Goal: Information Seeking & Learning: Learn about a topic

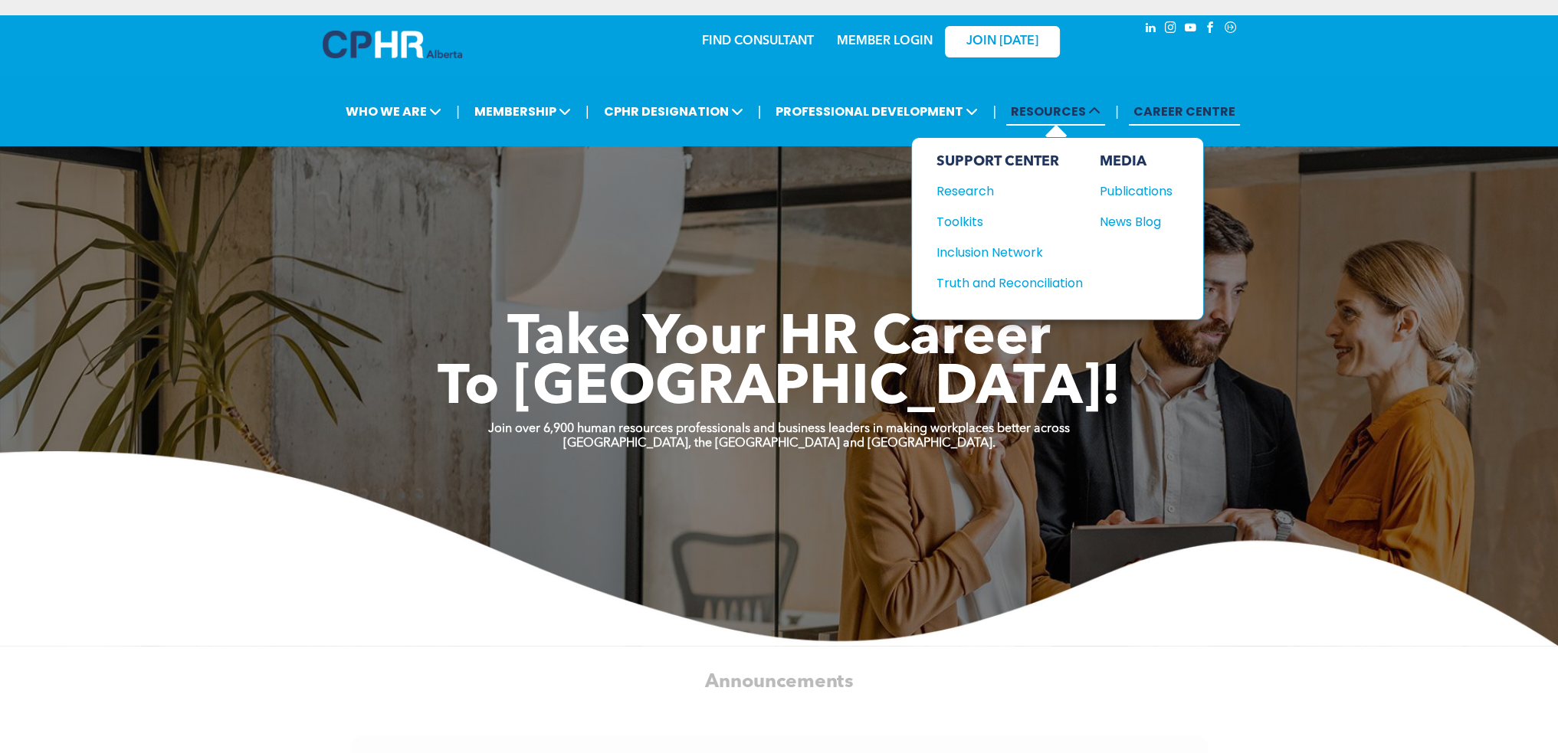
click at [1067, 119] on span "RESOURCES" at bounding box center [1055, 111] width 99 height 28
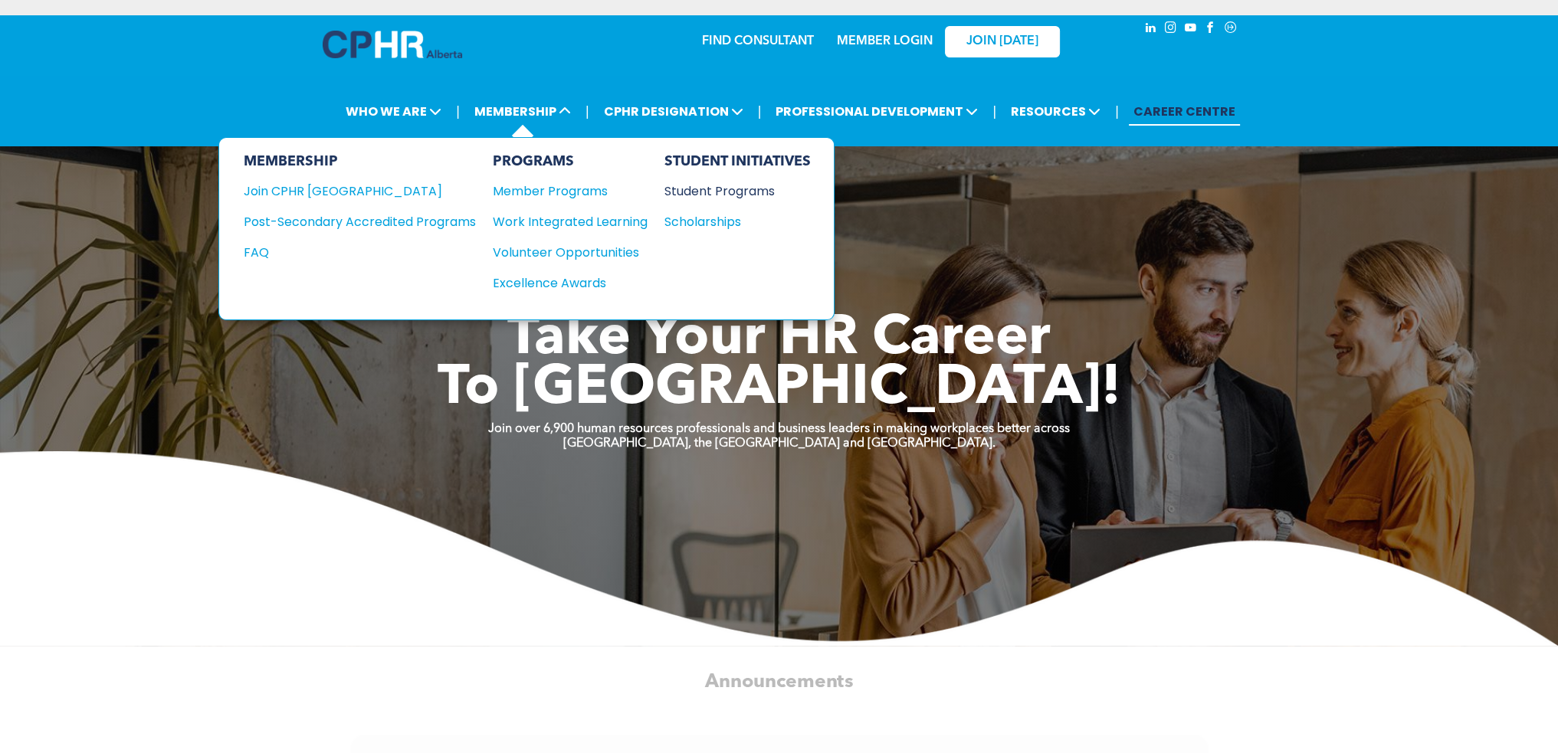
click at [732, 186] on div "Student Programs" at bounding box center [730, 191] width 132 height 19
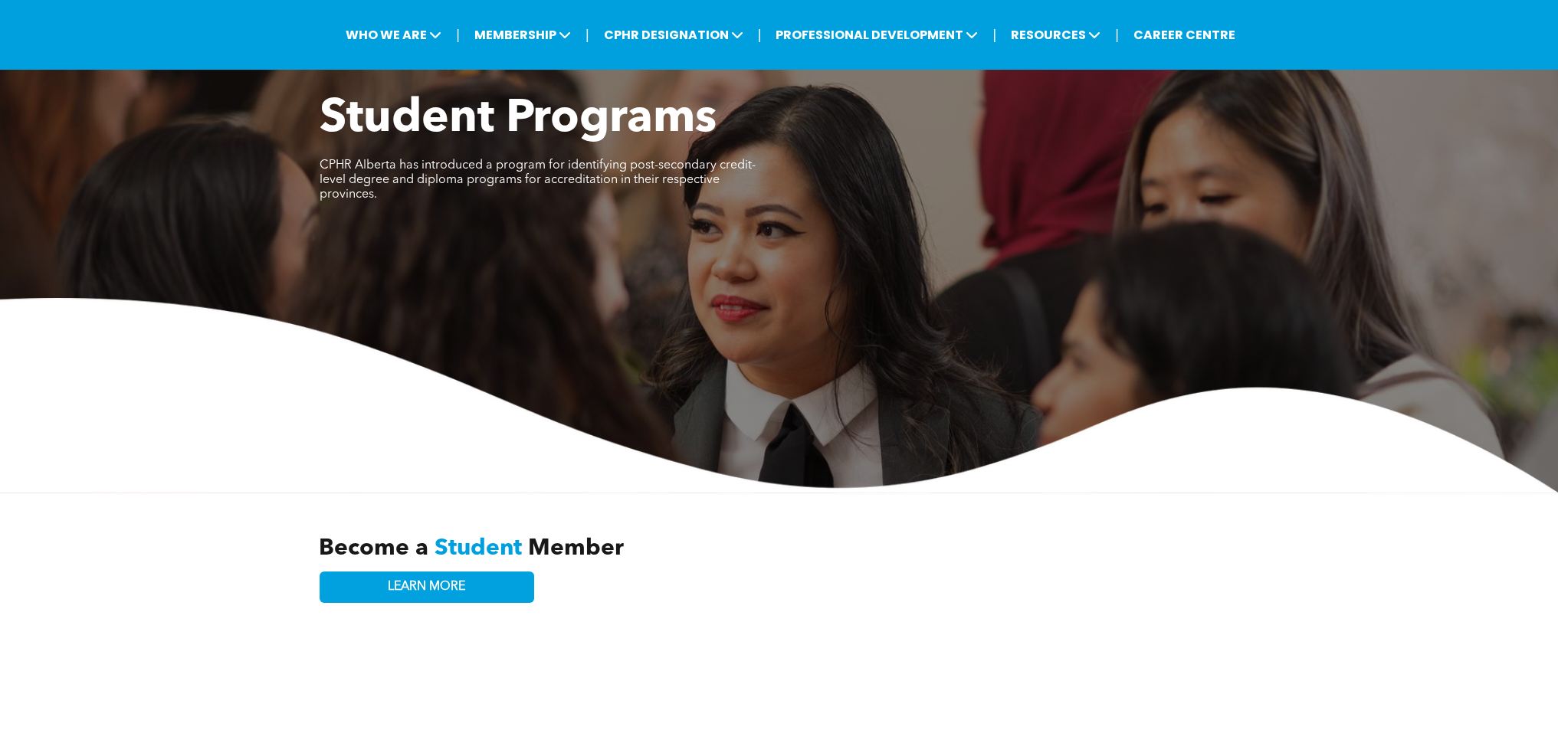
scroll to position [230, 0]
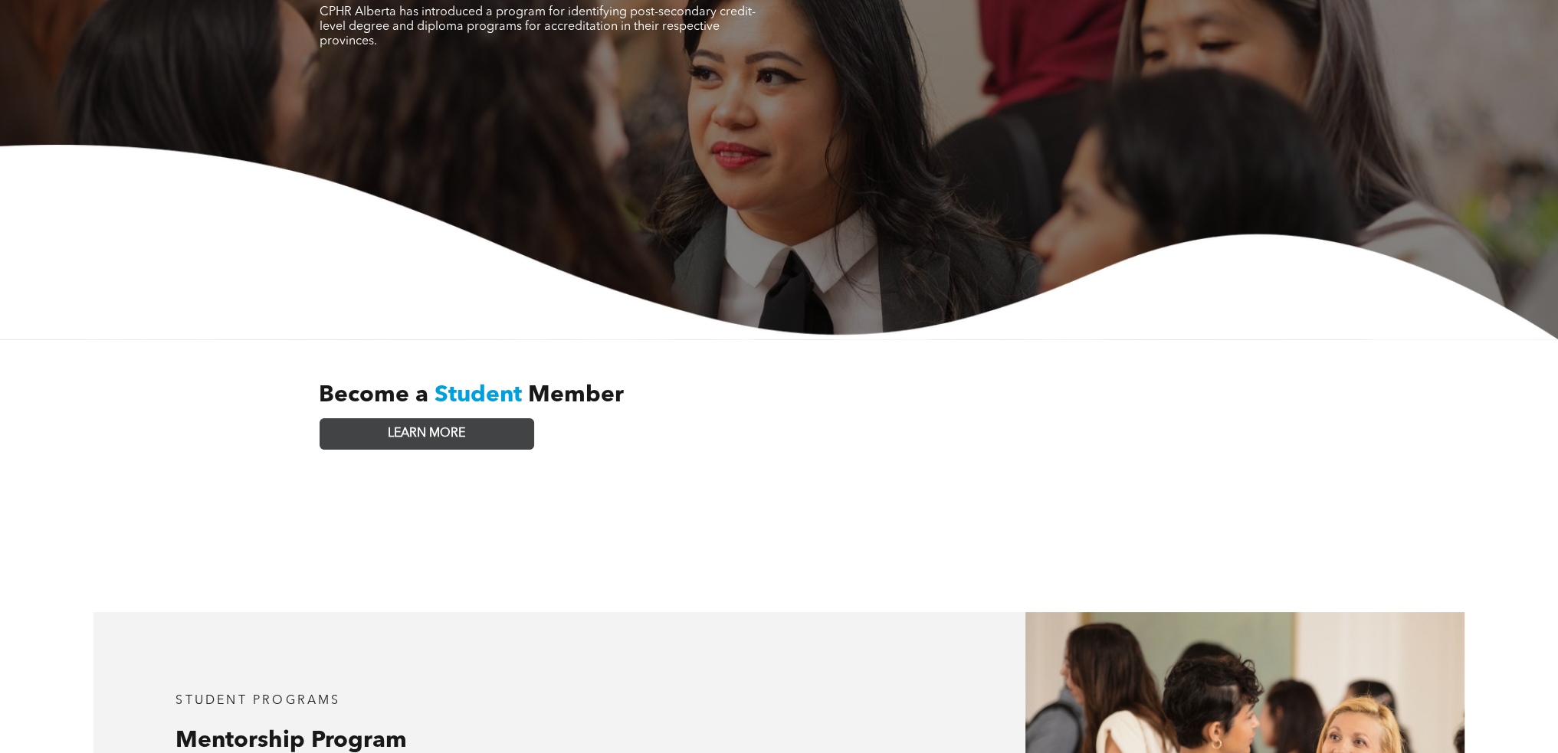
click at [386, 419] on link "LEARN MORE" at bounding box center [427, 433] width 215 height 31
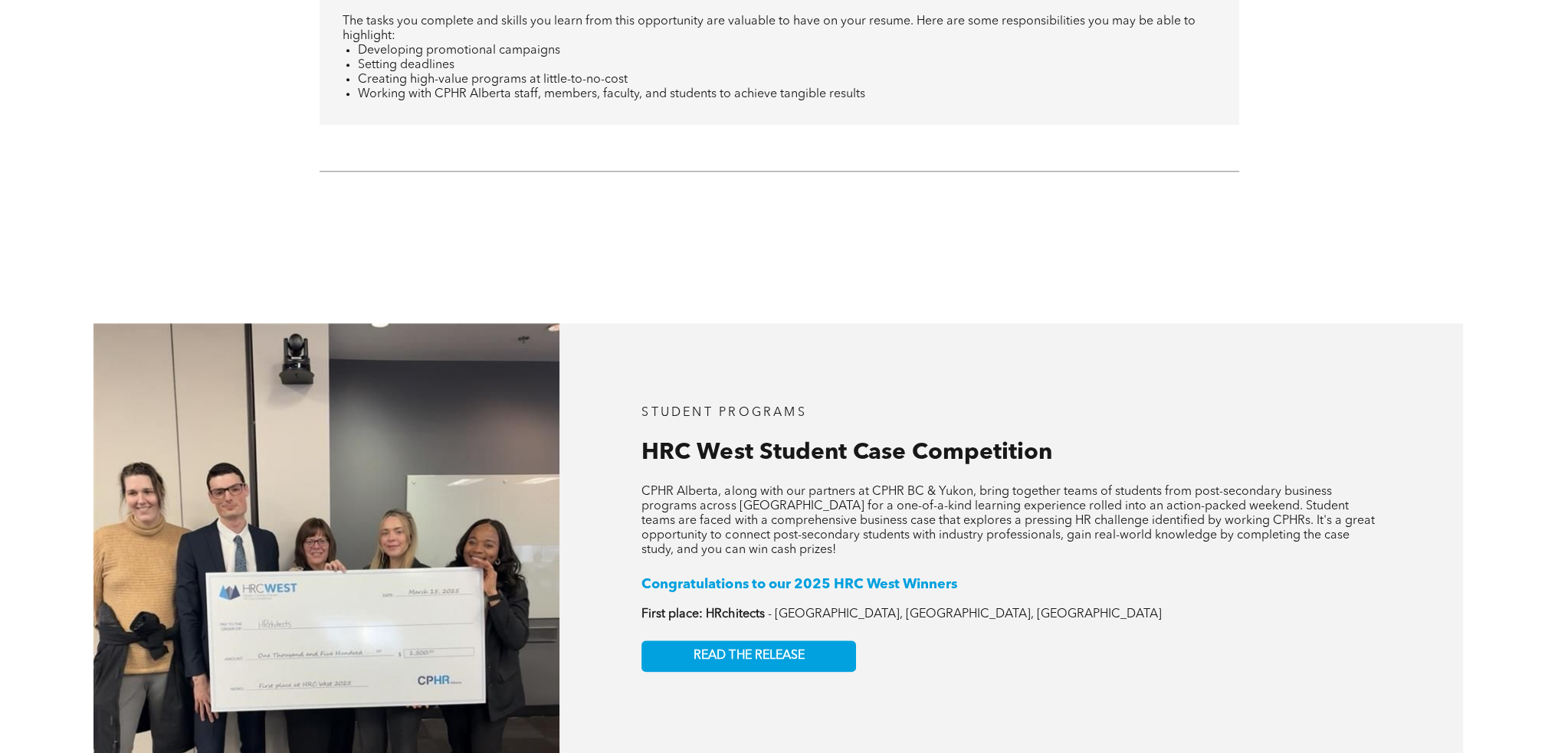
scroll to position [2334, 0]
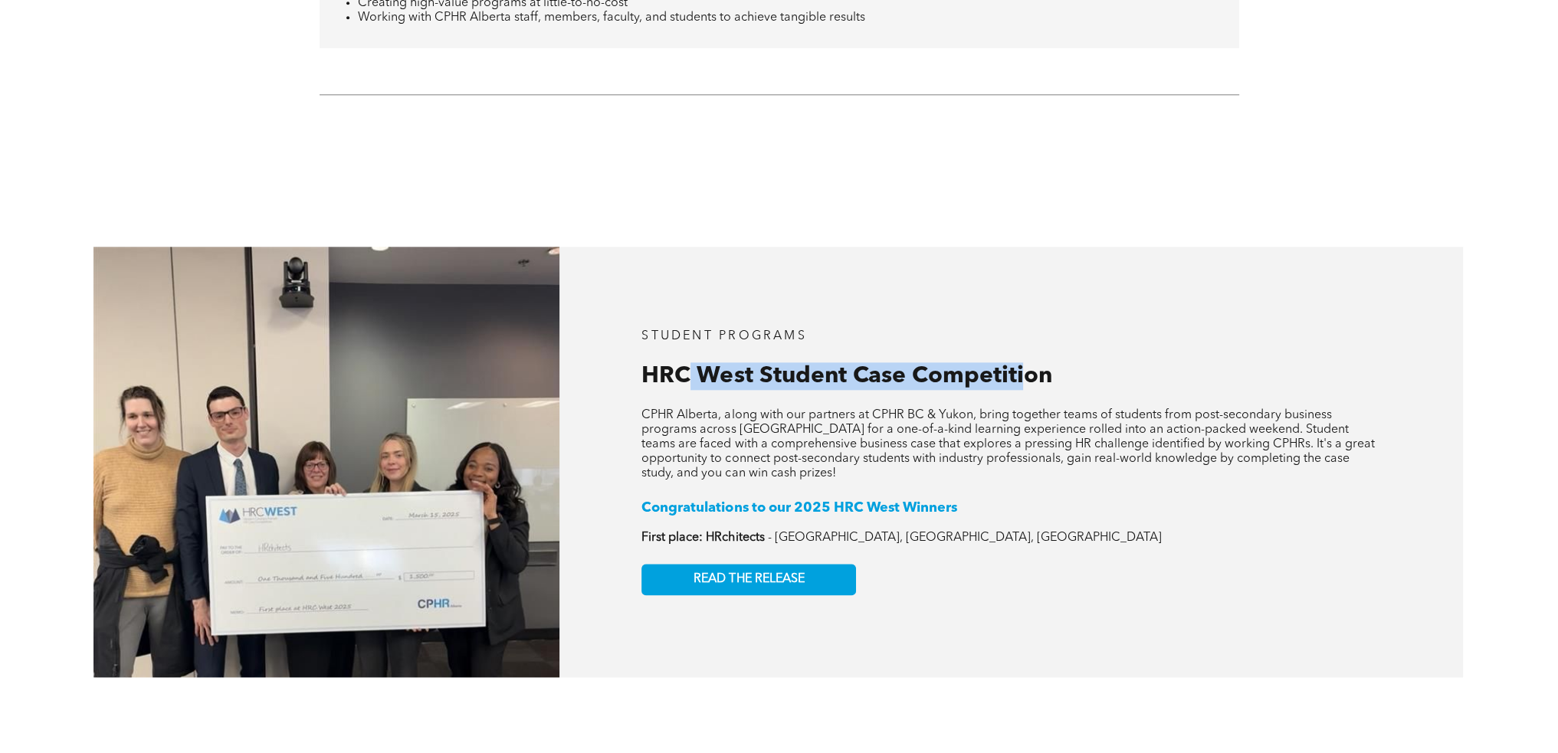
drag, startPoint x: 690, startPoint y: 376, endPoint x: 1023, endPoint y: 373, distance: 332.6
click at [1023, 373] on div "STUDENT PROGRAMS HRC West Student Case Competition CPHR Alberta, along with our…" at bounding box center [1010, 462] width 903 height 431
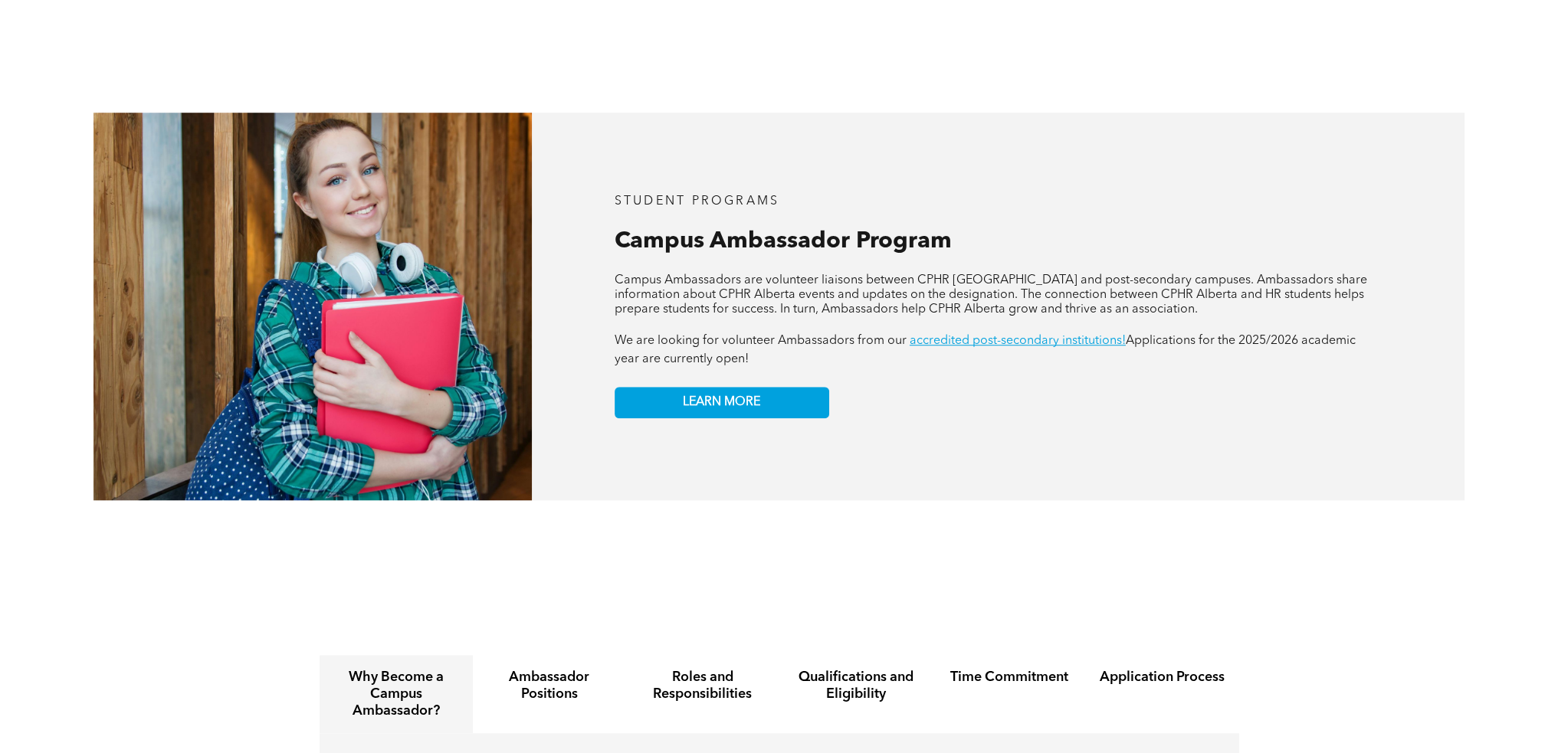
scroll to position [1644, 0]
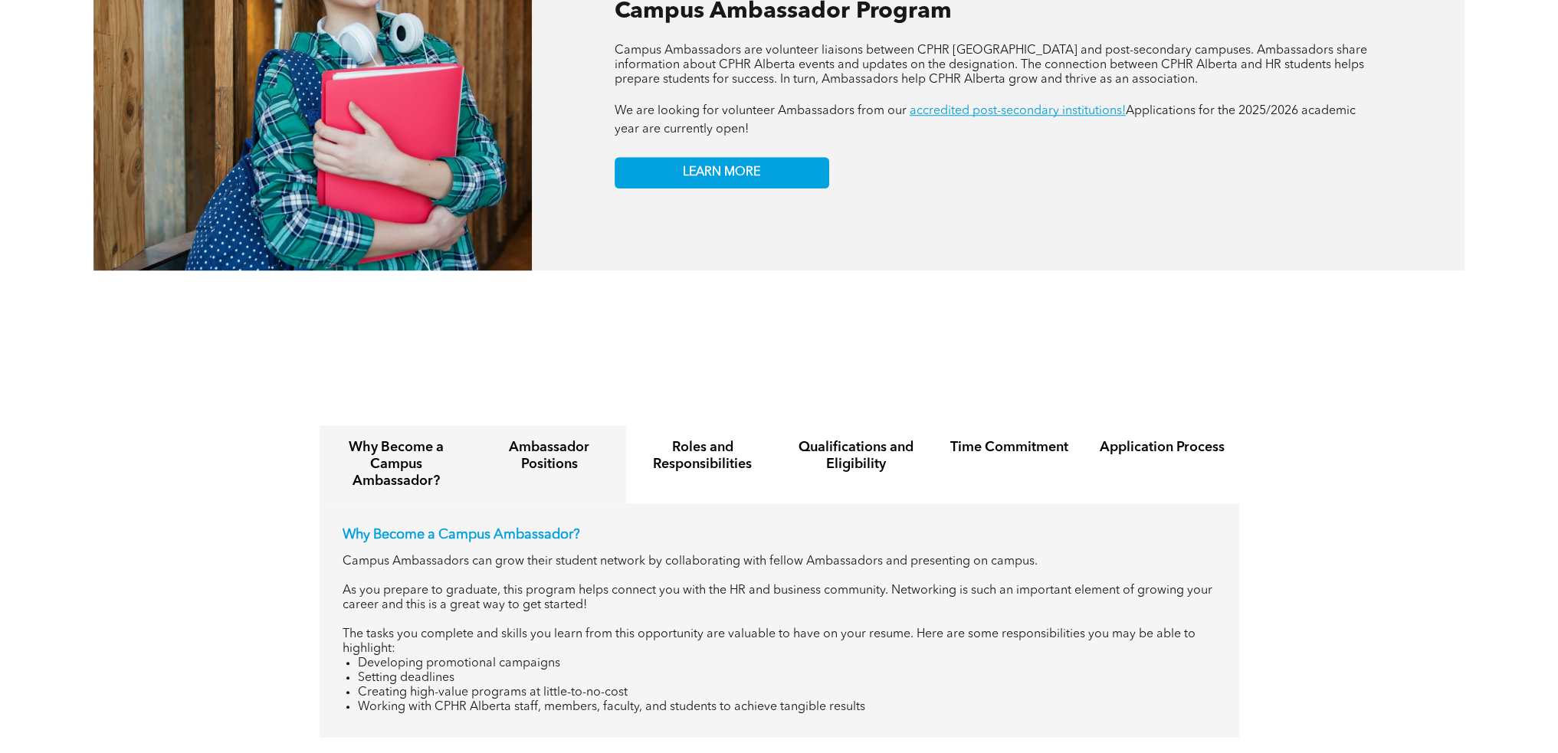
click at [566, 451] on h4 "Ambassador Positions" at bounding box center [550, 456] width 126 height 34
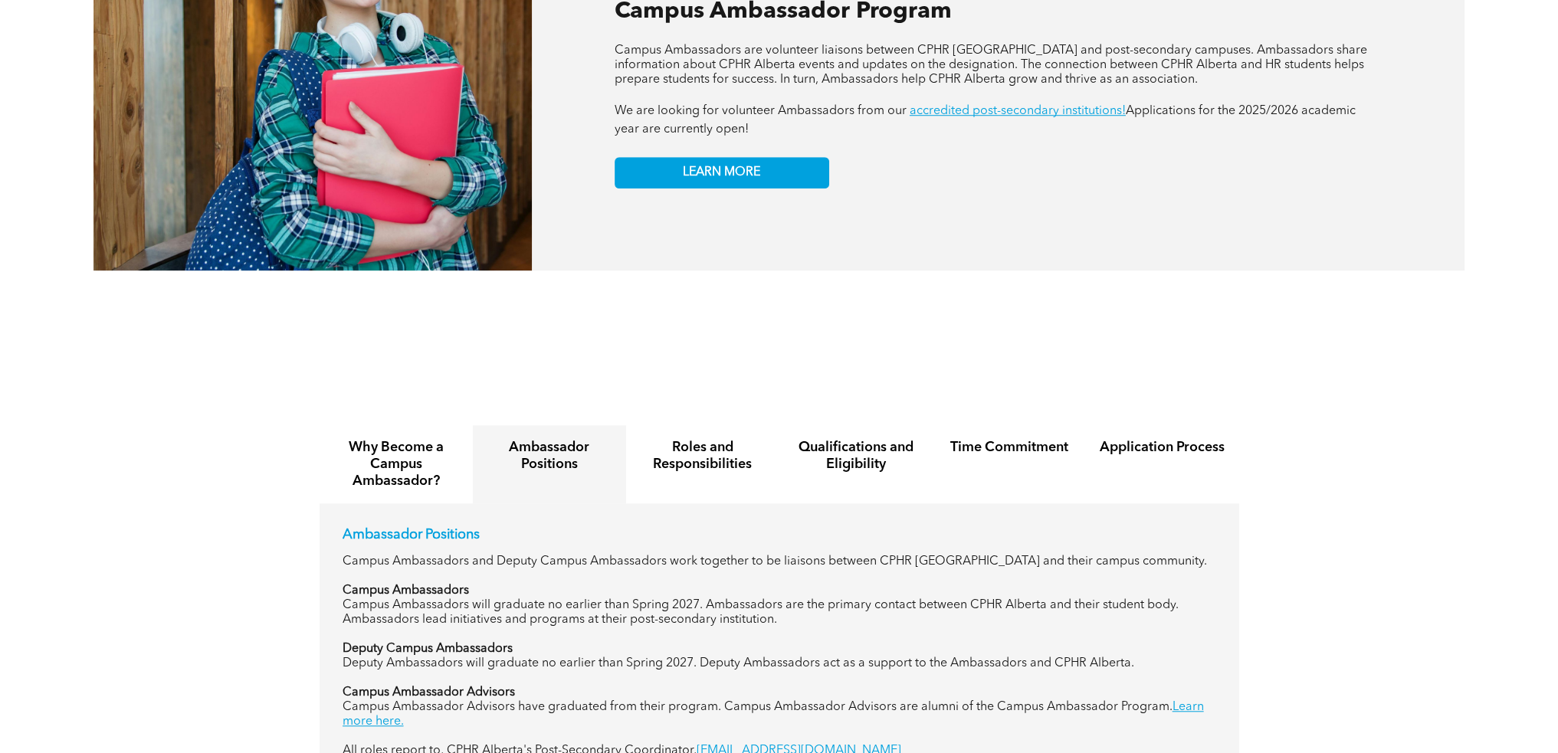
scroll to position [1798, 0]
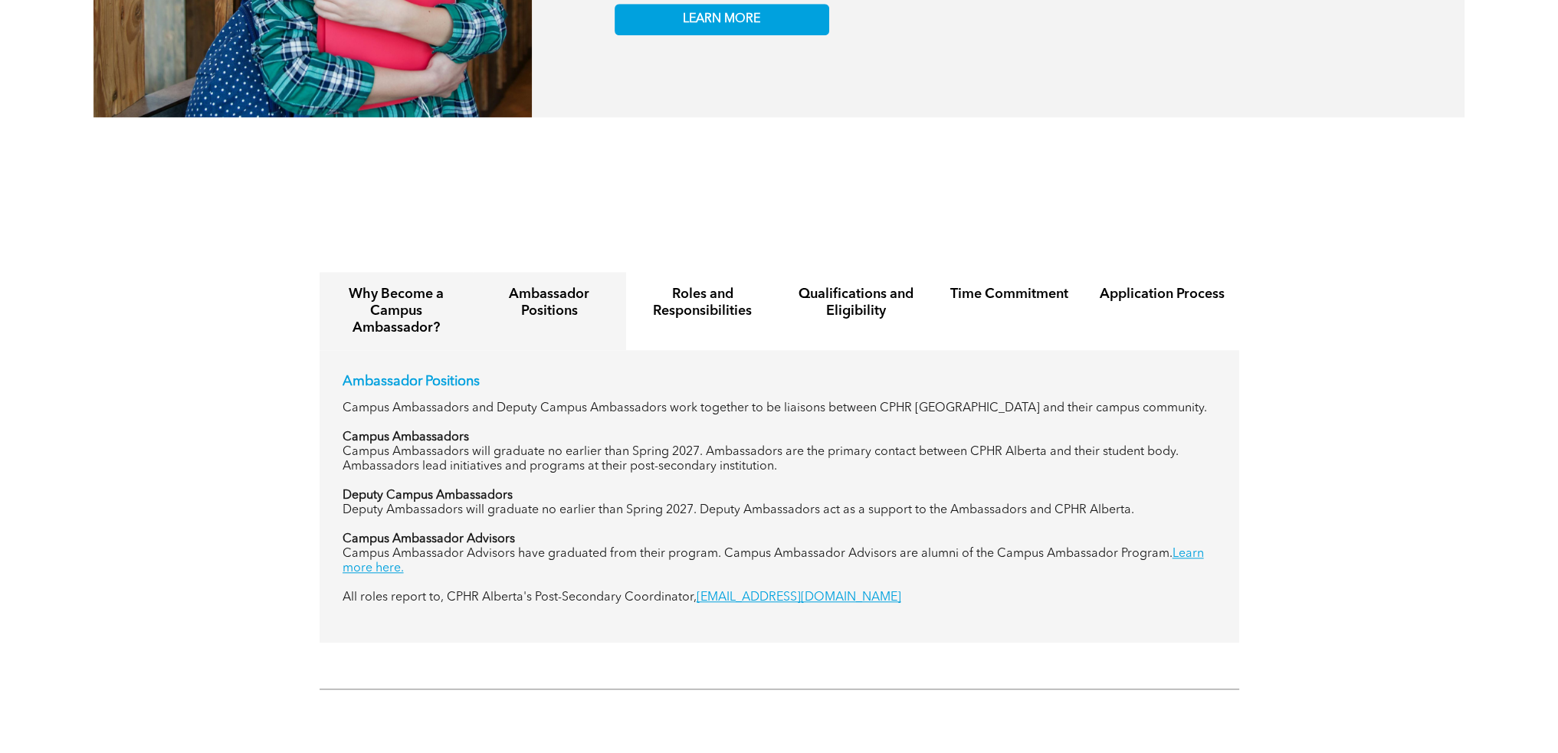
click at [394, 307] on h4 "Why Become a Campus Ambassador?" at bounding box center [396, 311] width 126 height 51
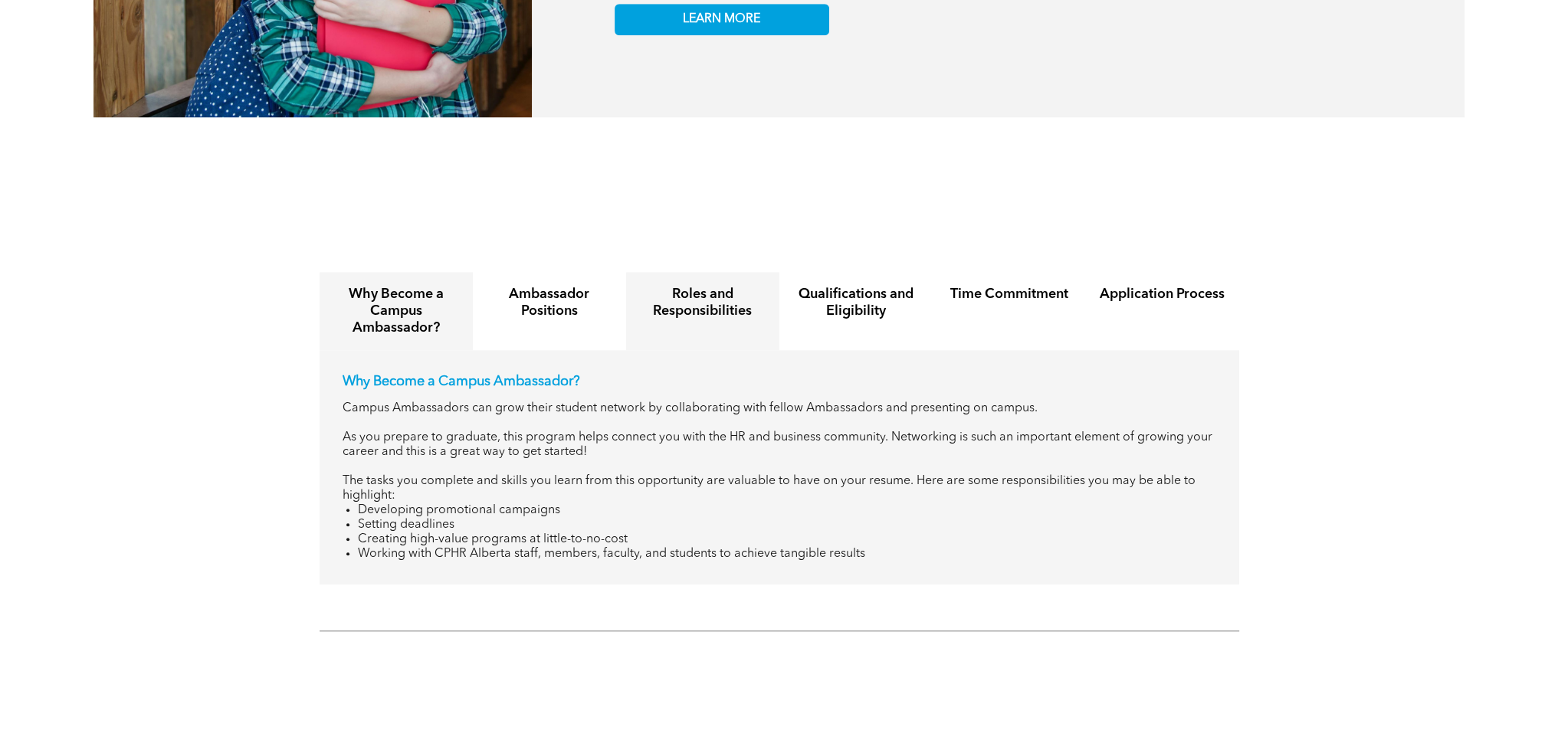
click at [693, 293] on h4 "Roles and Responsibilities" at bounding box center [703, 303] width 126 height 34
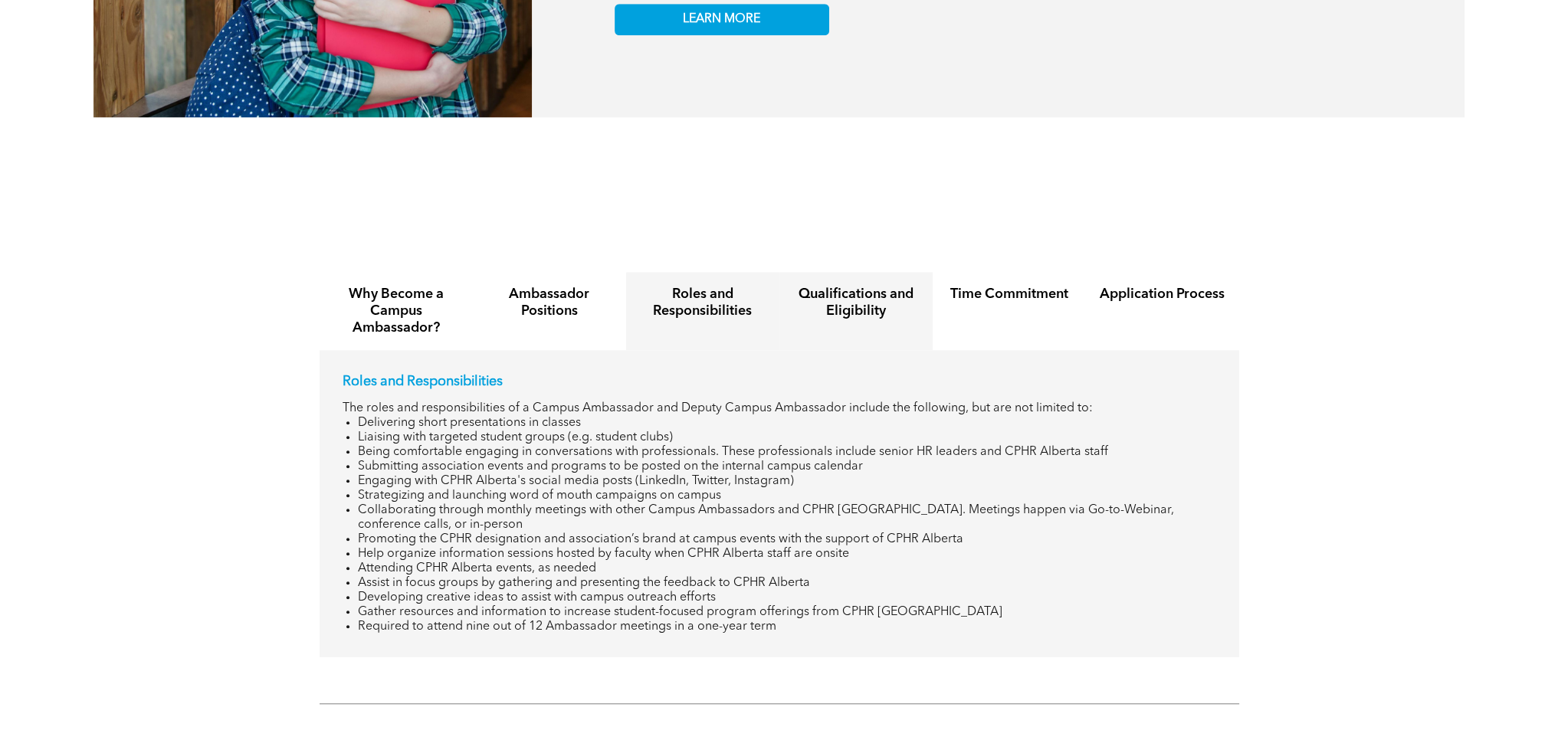
click at [840, 293] on h4 "Qualifications and Eligibility" at bounding box center [856, 303] width 126 height 34
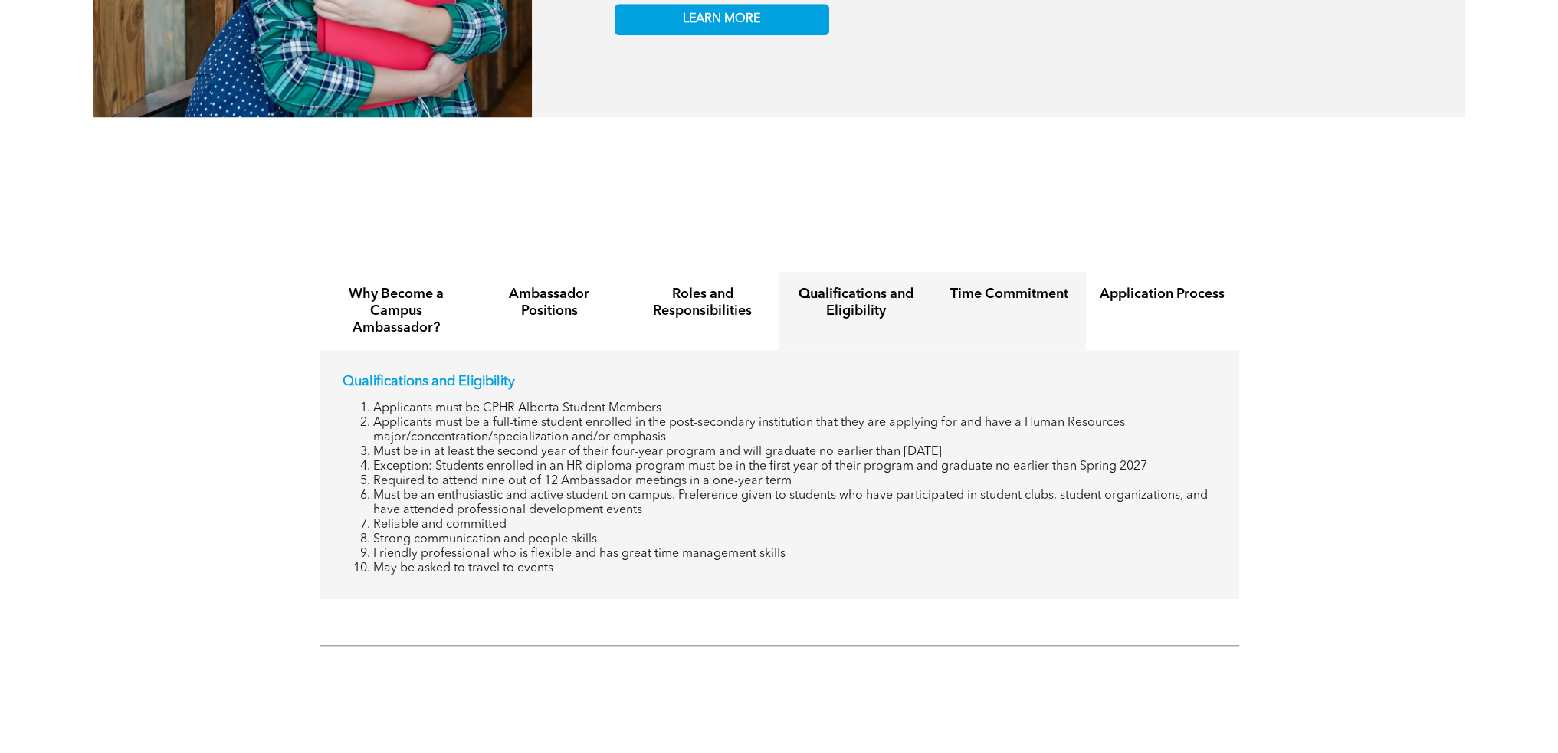
click at [996, 290] on div "Time Commitment" at bounding box center [1008, 311] width 153 height 78
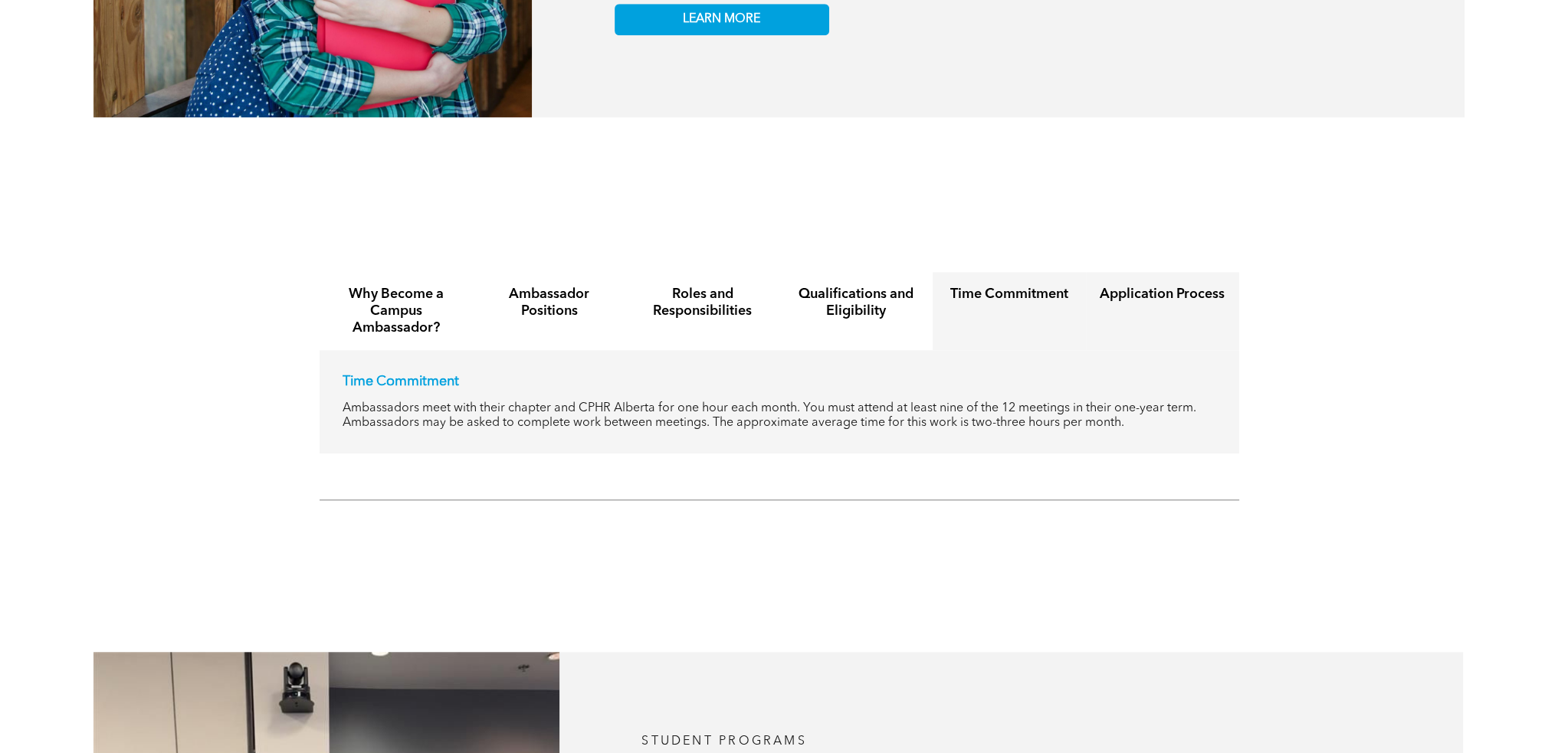
click at [1143, 286] on h4 "Application Process" at bounding box center [1163, 294] width 126 height 17
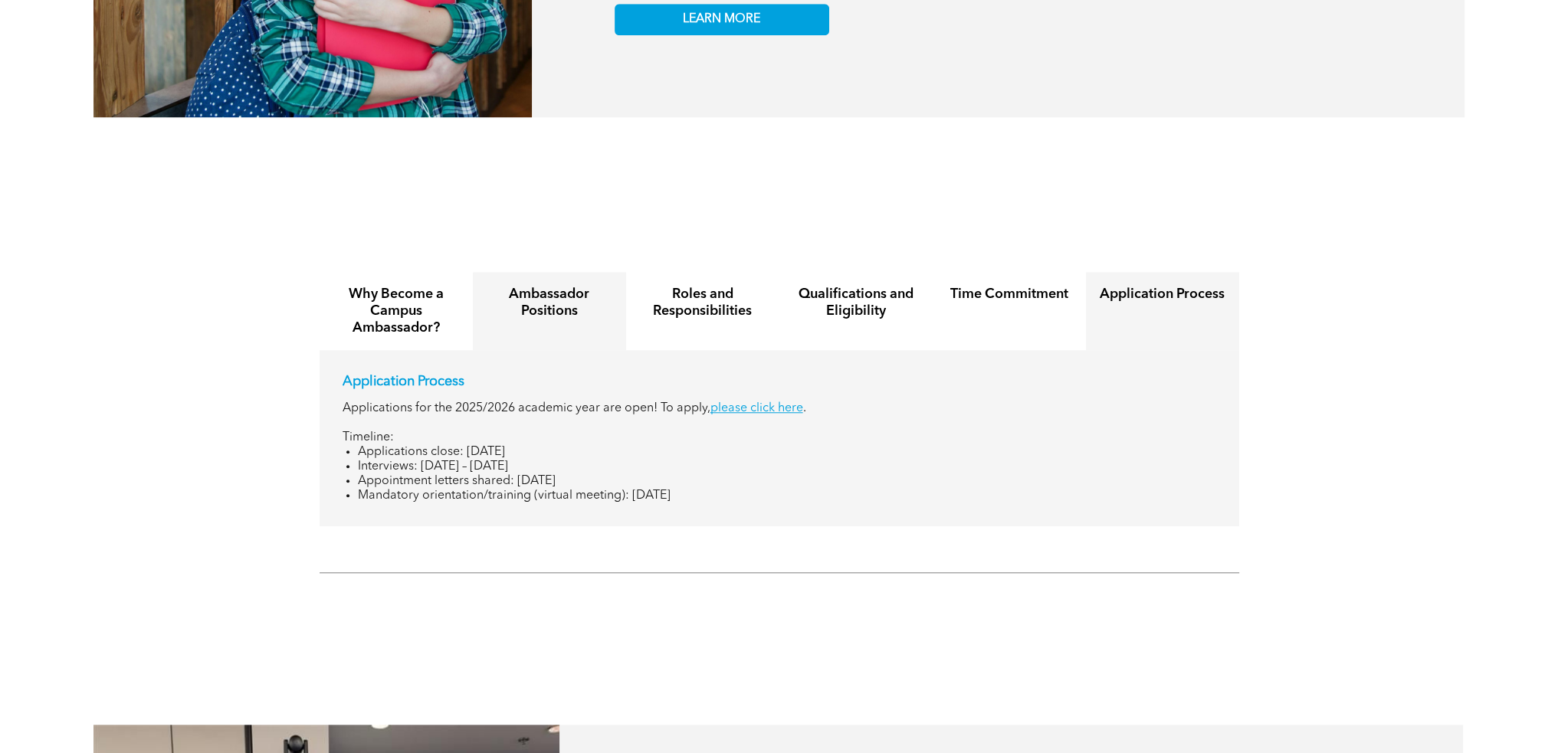
click at [563, 300] on h4 "Ambassador Positions" at bounding box center [550, 303] width 126 height 34
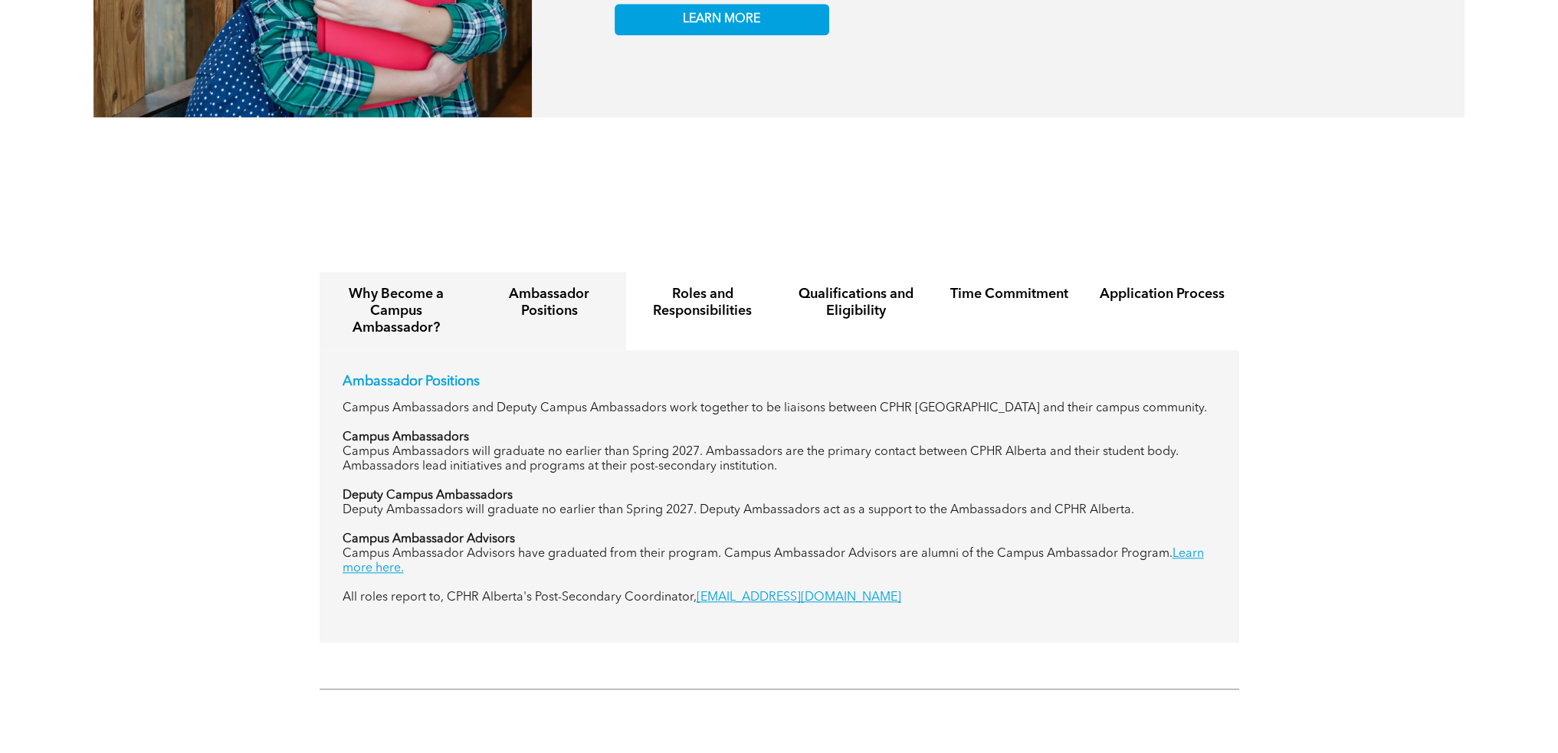
click at [398, 308] on h4 "Why Become a Campus Ambassador?" at bounding box center [396, 311] width 126 height 51
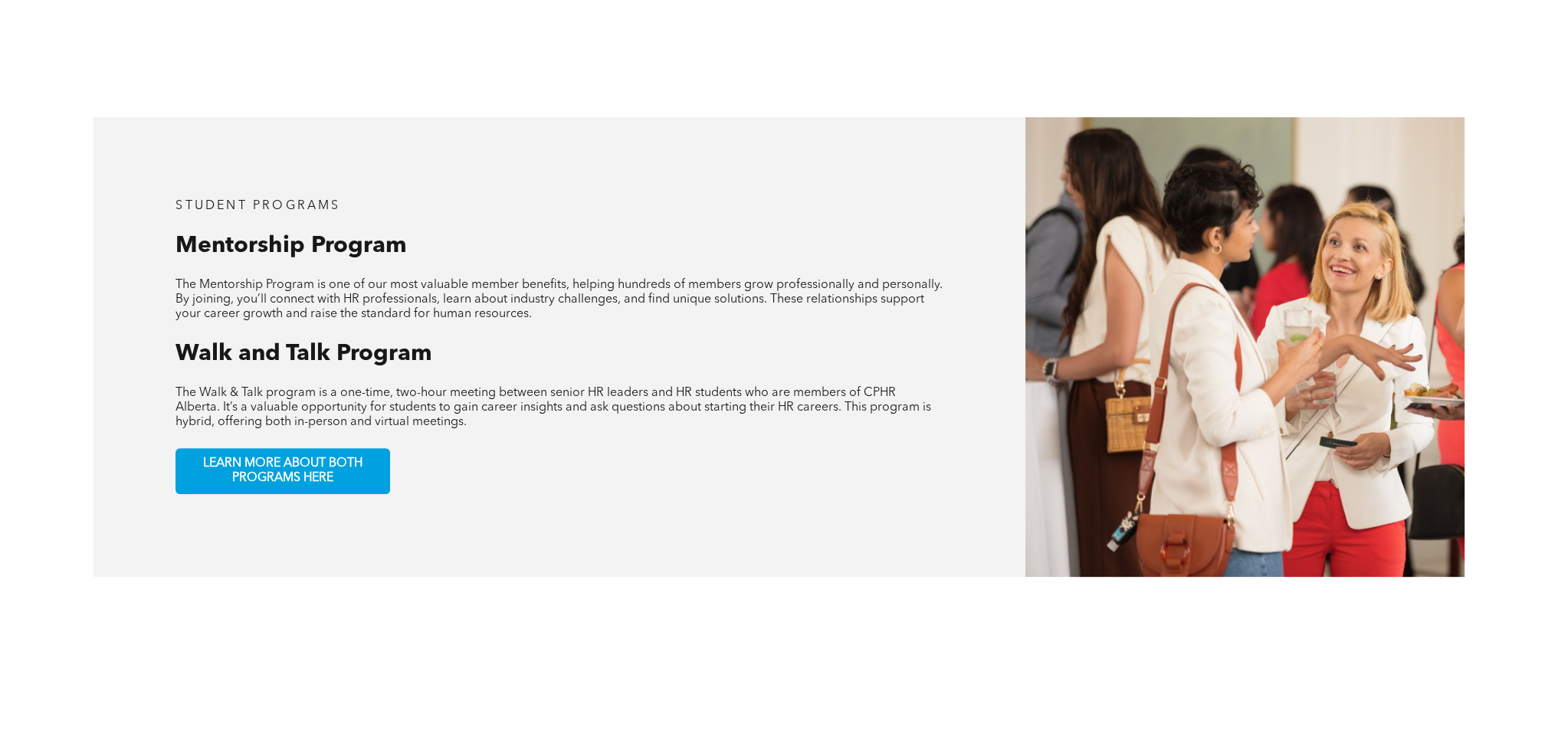
scroll to position [648, 0]
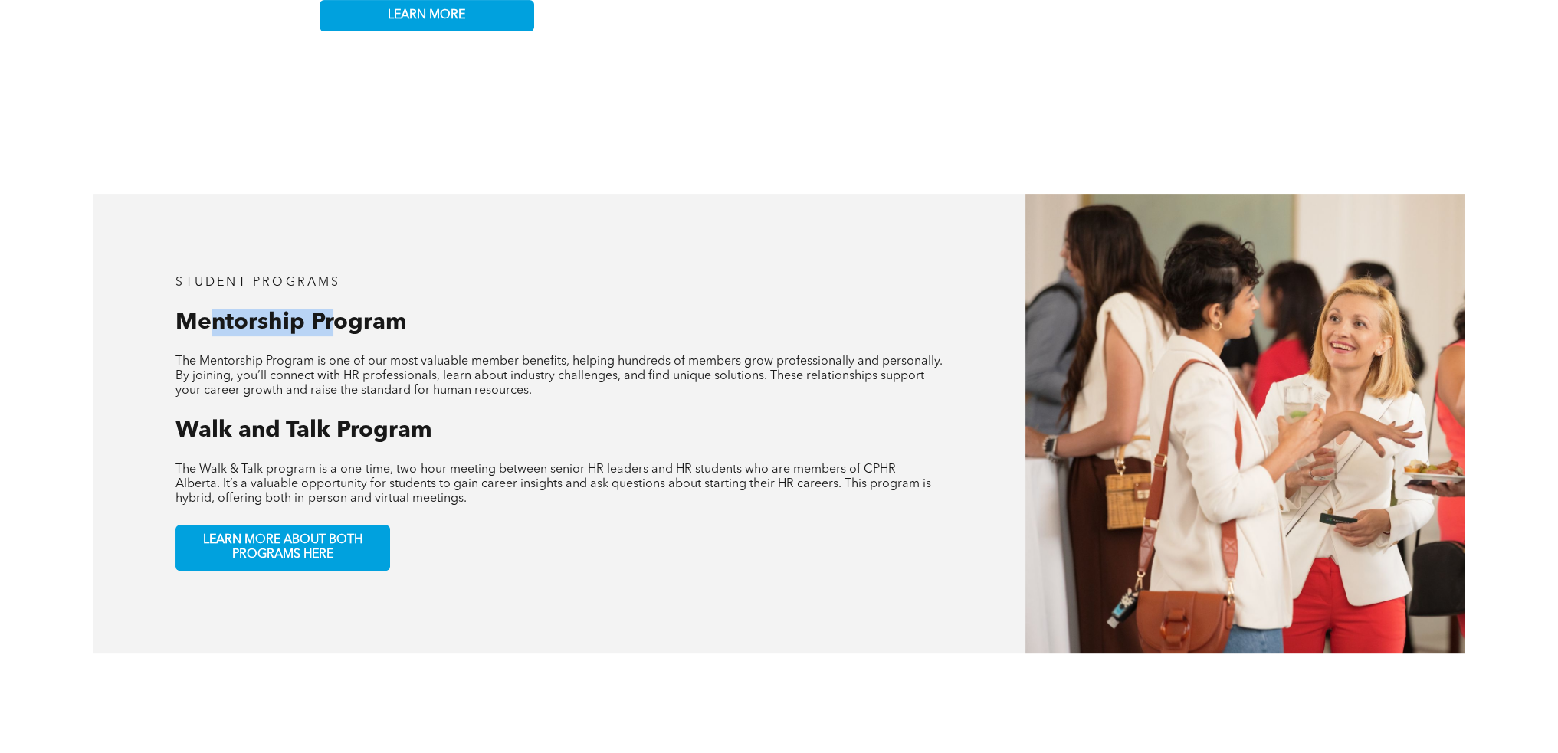
drag, startPoint x: 213, startPoint y: 297, endPoint x: 336, endPoint y: 330, distance: 126.9
click at [336, 330] on div "student programs Mentorship Program The Mentorship Program is one of our most v…" at bounding box center [559, 424] width 932 height 460
drag, startPoint x: 270, startPoint y: 415, endPoint x: 412, endPoint y: 418, distance: 142.5
click at [412, 419] on span "Walk and Talk Program" at bounding box center [303, 430] width 257 height 23
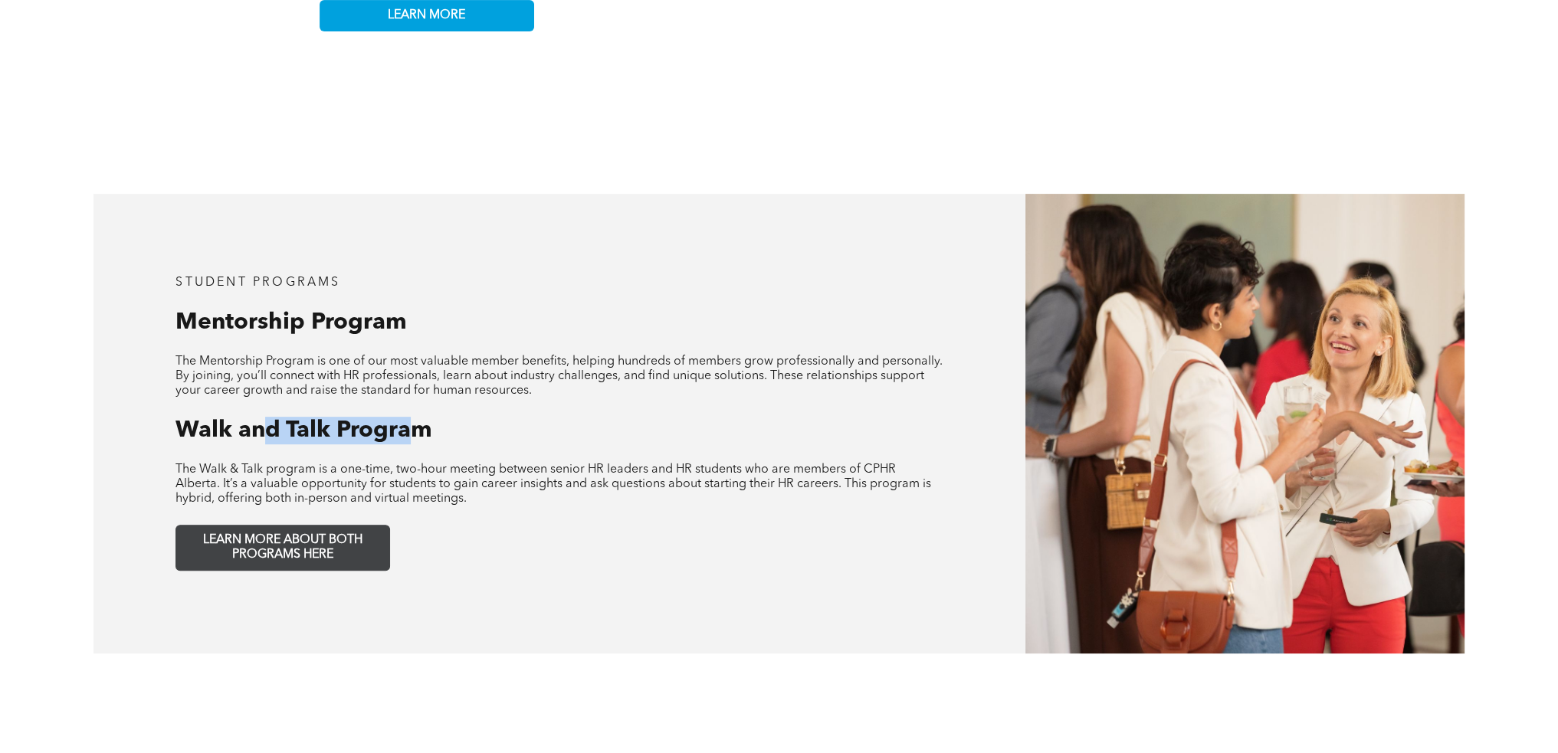
click at [314, 533] on span "LEARN MORE ABOUT BOTH PROGRAMS HERE" at bounding box center [283, 547] width 202 height 29
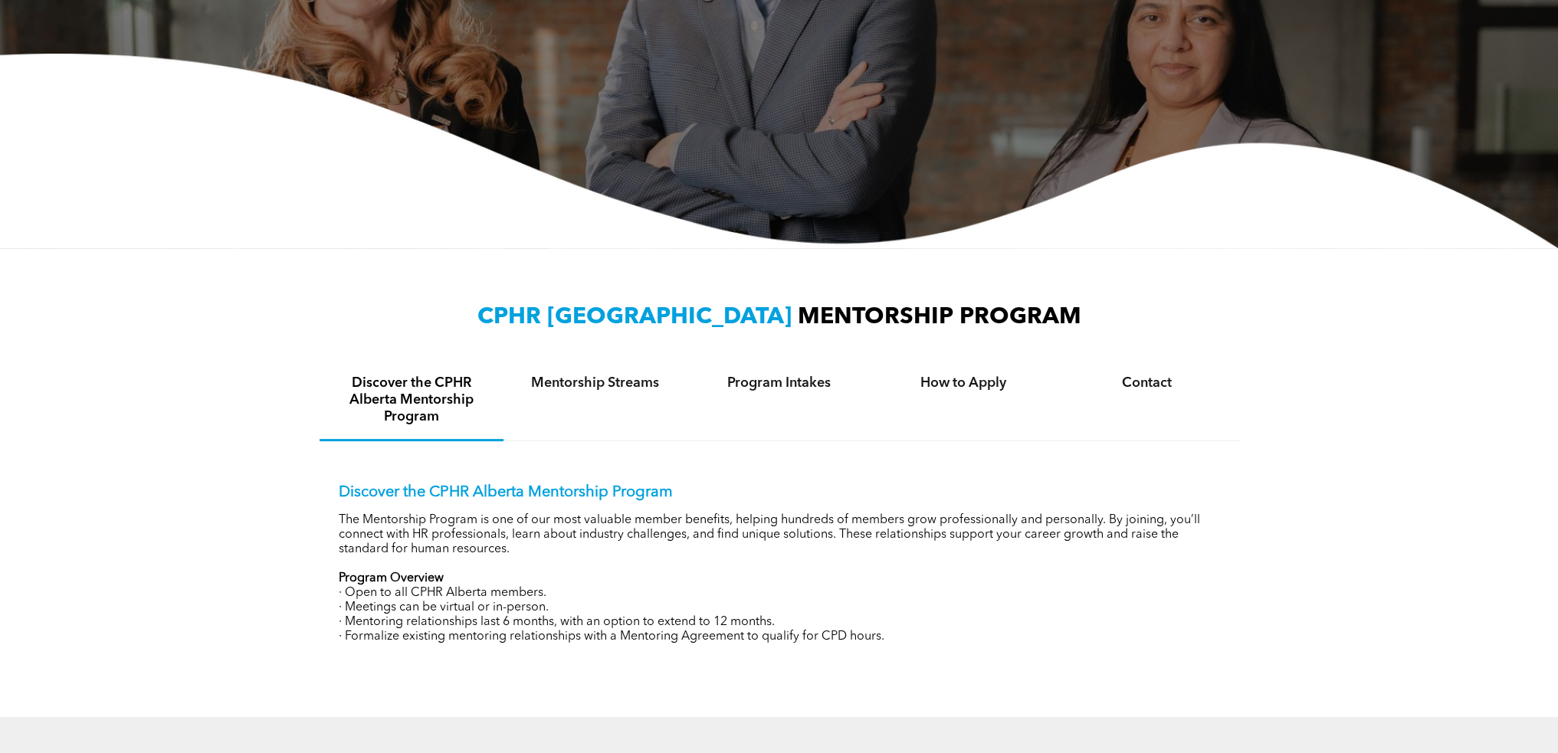
scroll to position [383, 0]
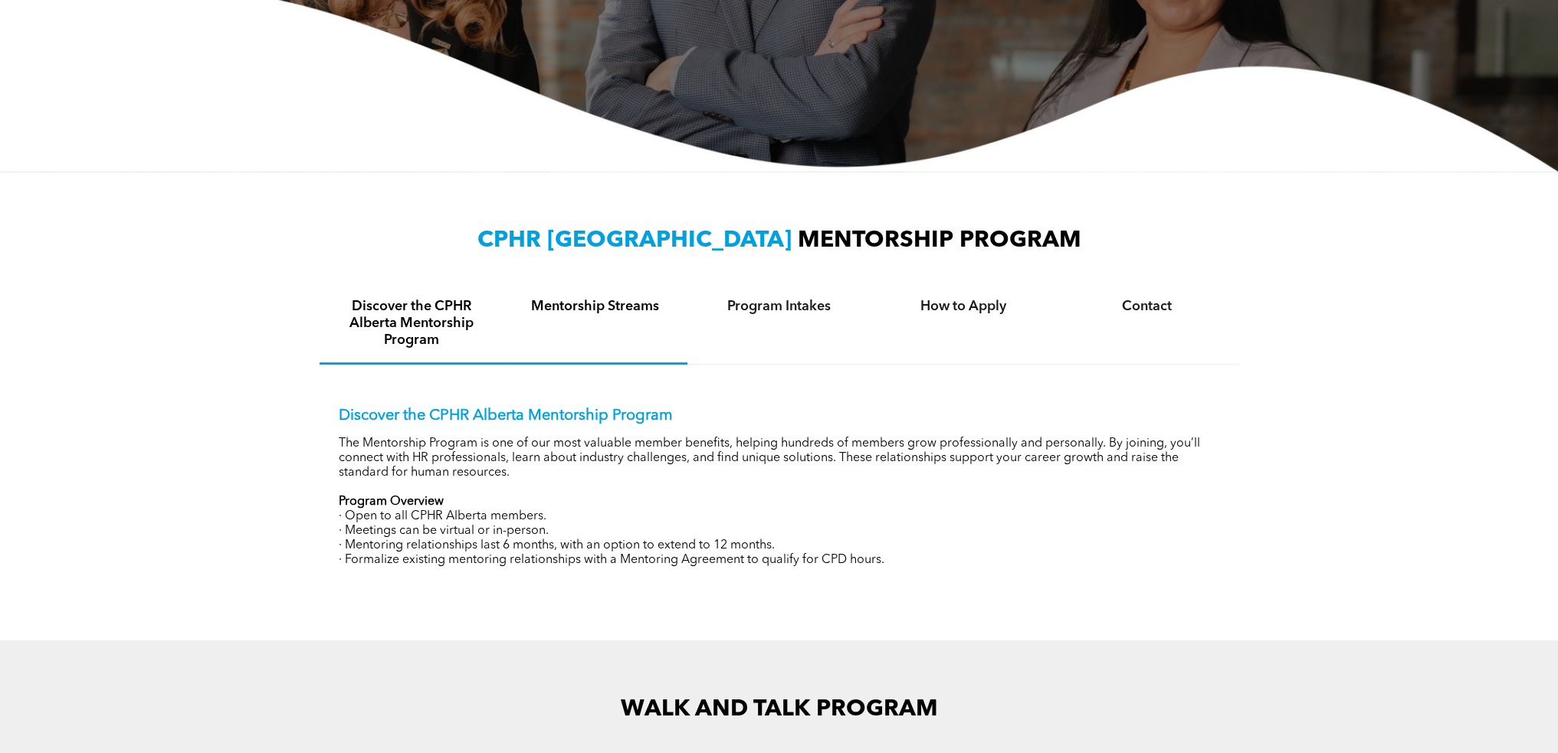
click at [611, 328] on div "Mentorship Streams" at bounding box center [595, 324] width 184 height 80
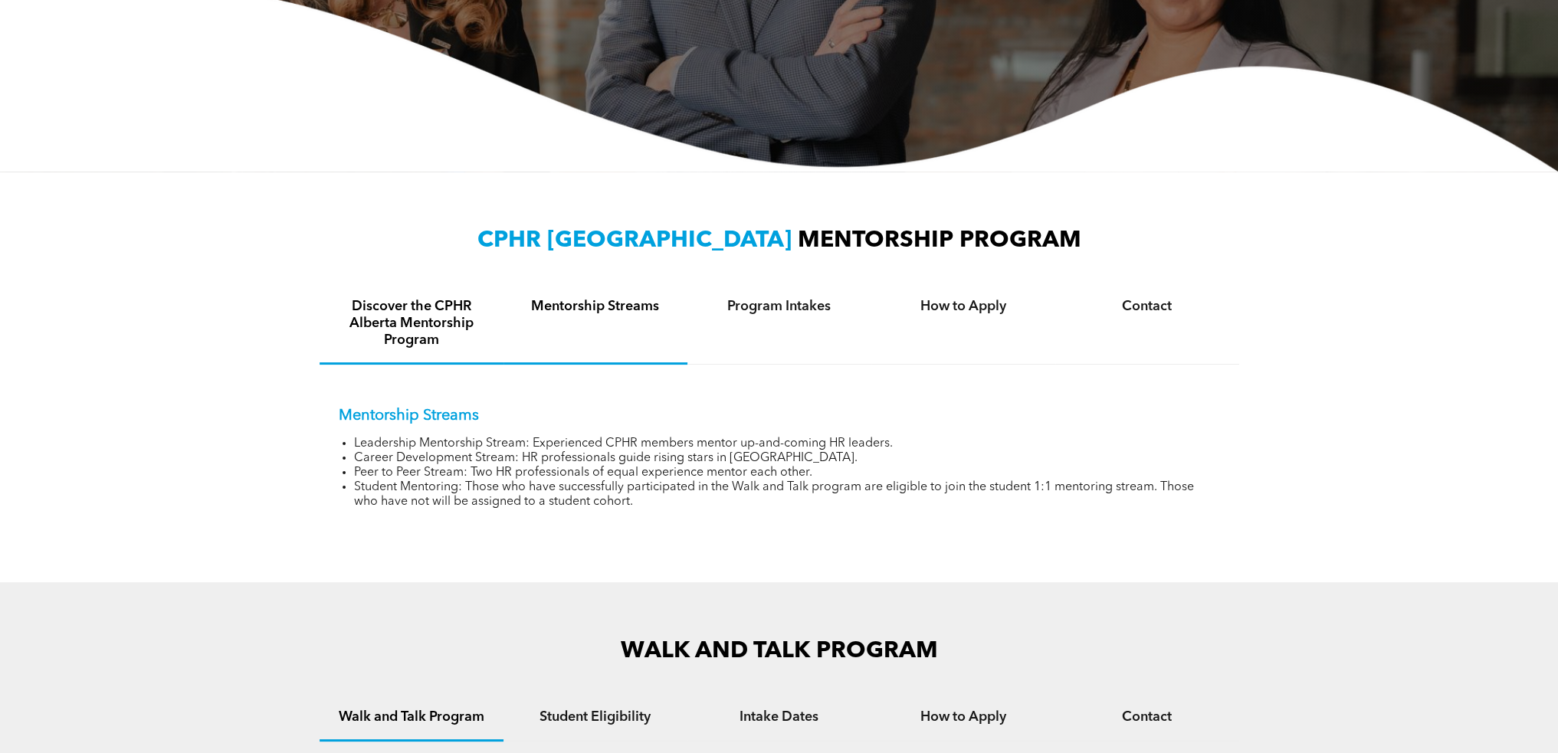
click at [411, 327] on h4 "Discover the CPHR Alberta Mentorship Program" at bounding box center [411, 323] width 156 height 51
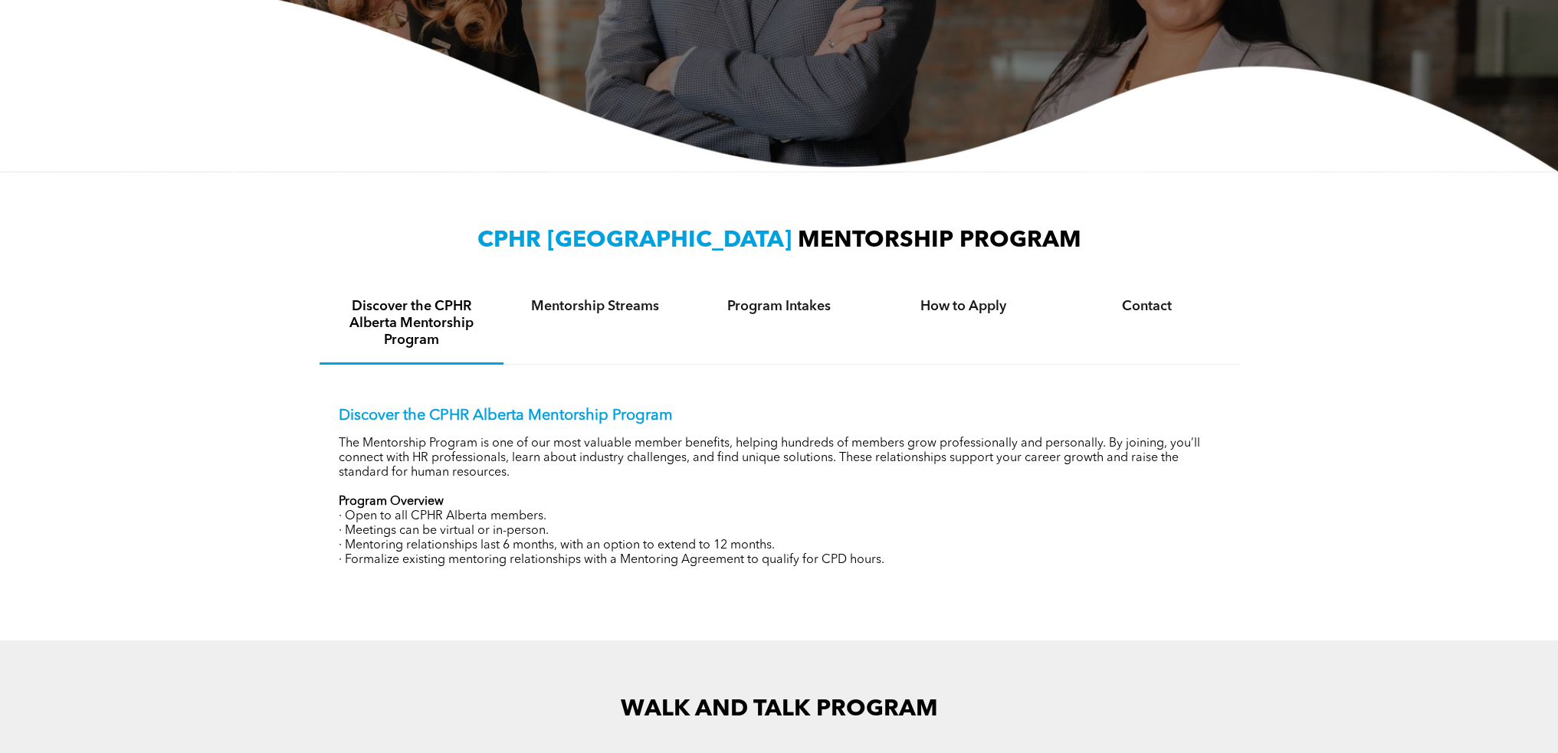
scroll to position [766, 0]
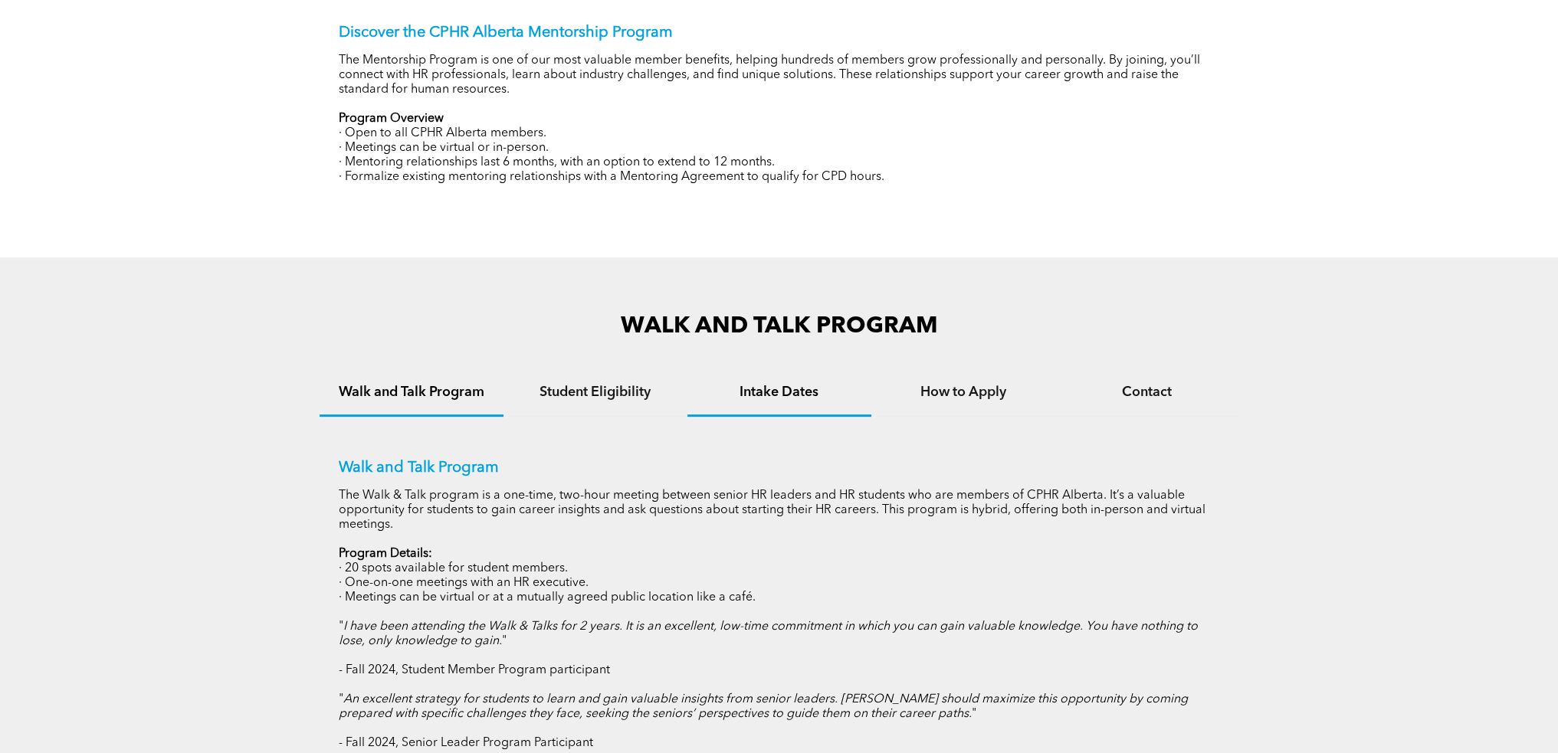
click at [786, 370] on div "Intake Dates" at bounding box center [779, 393] width 184 height 47
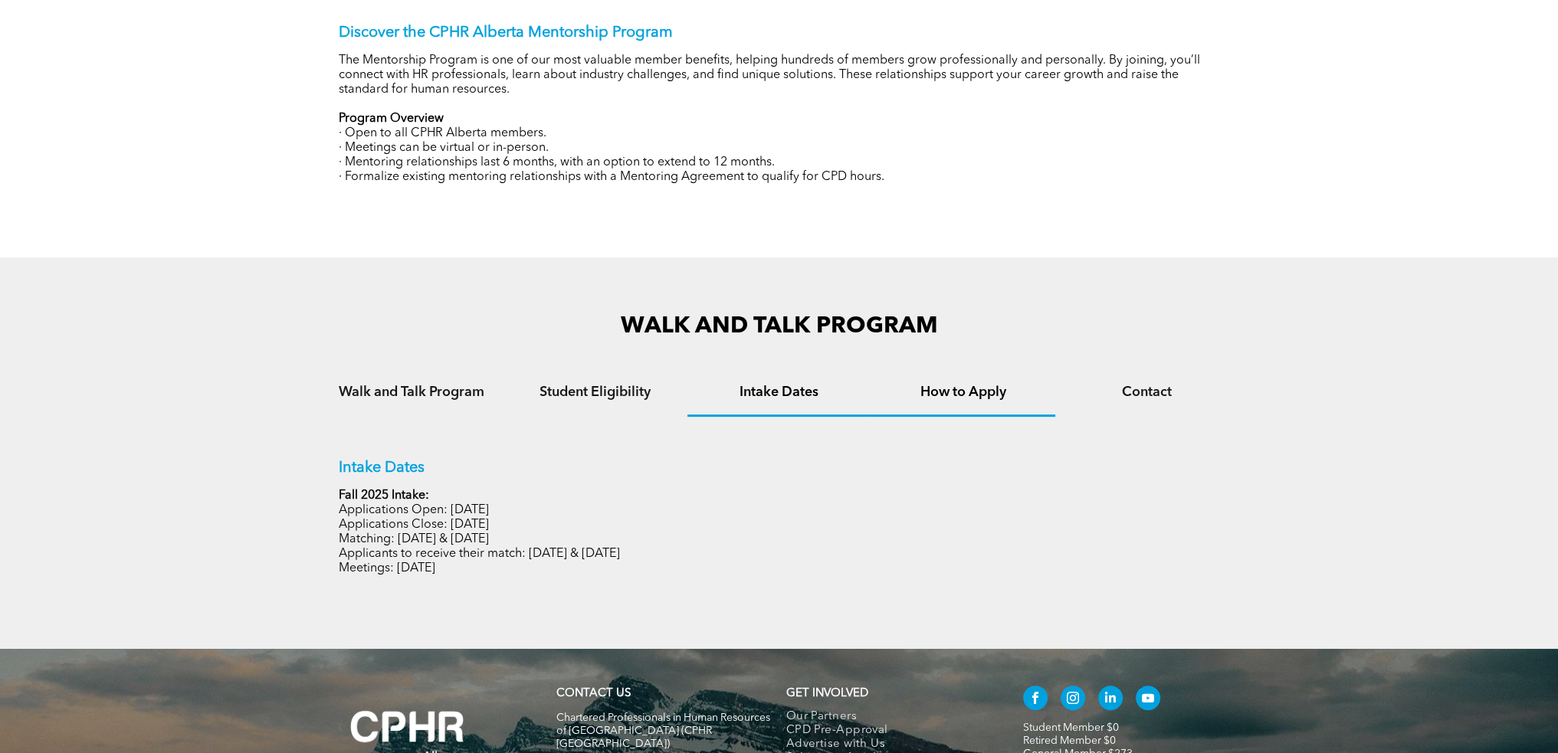
click at [991, 395] on h4 "How to Apply" at bounding box center [963, 392] width 156 height 17
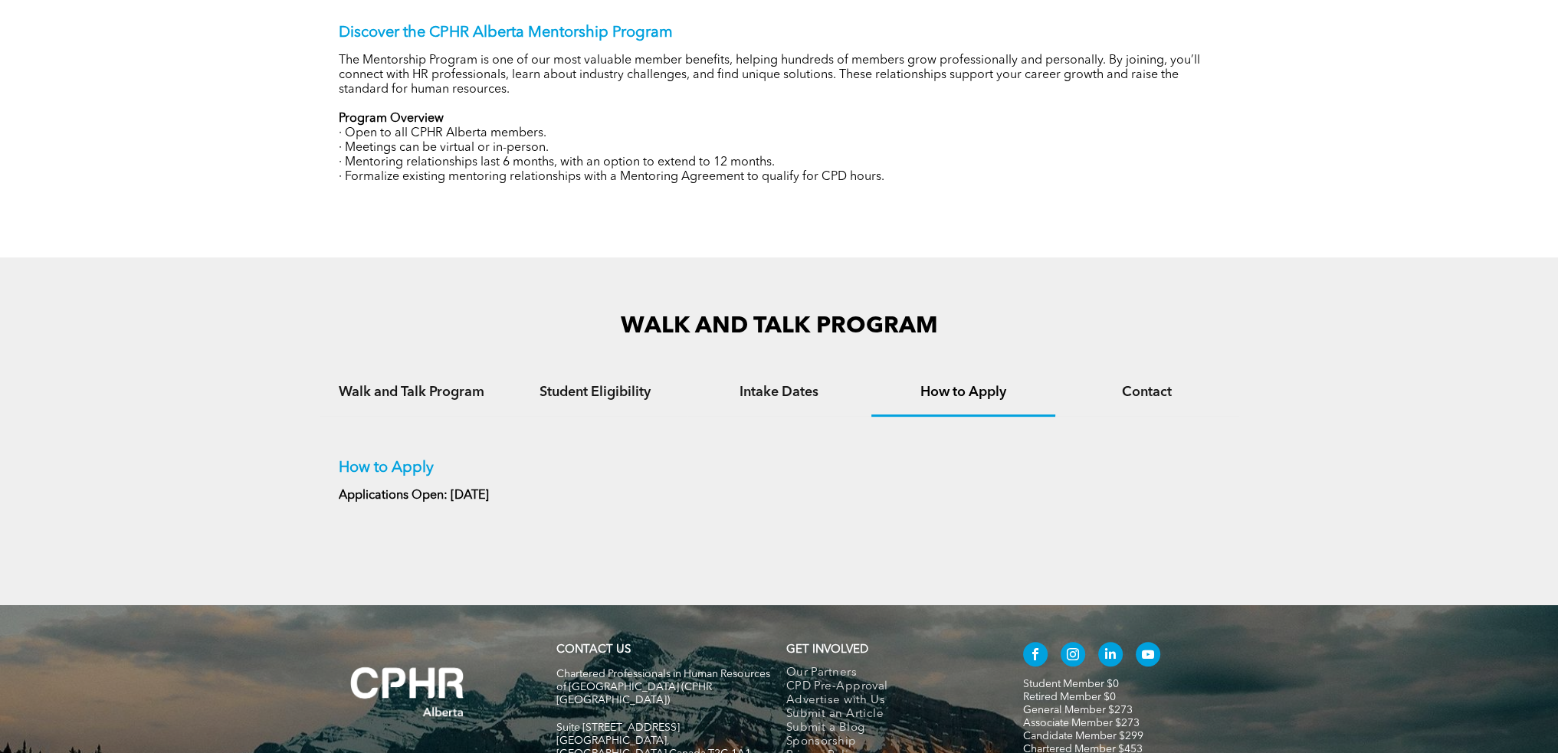
scroll to position [460, 0]
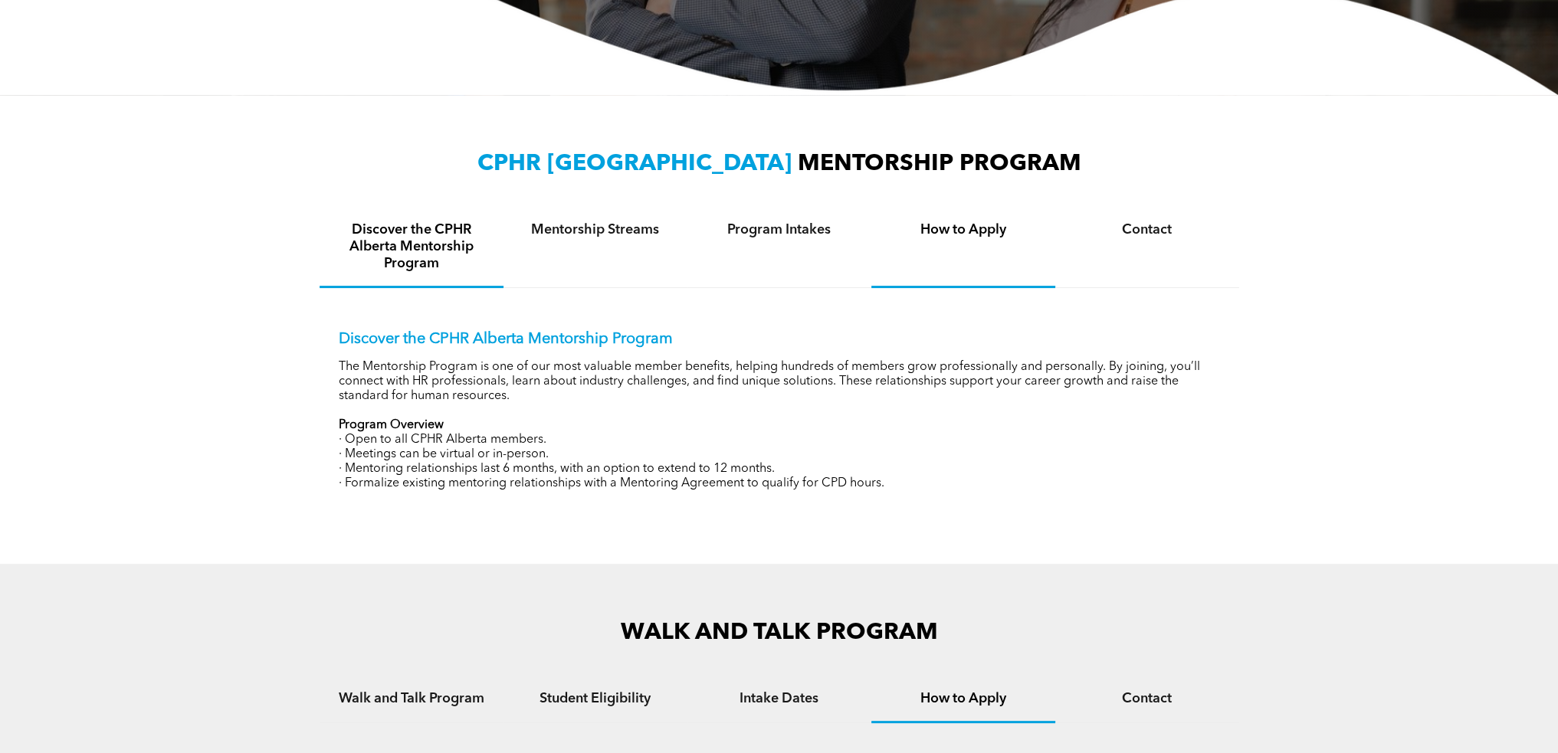
click at [999, 249] on div "How to Apply" at bounding box center [963, 248] width 184 height 80
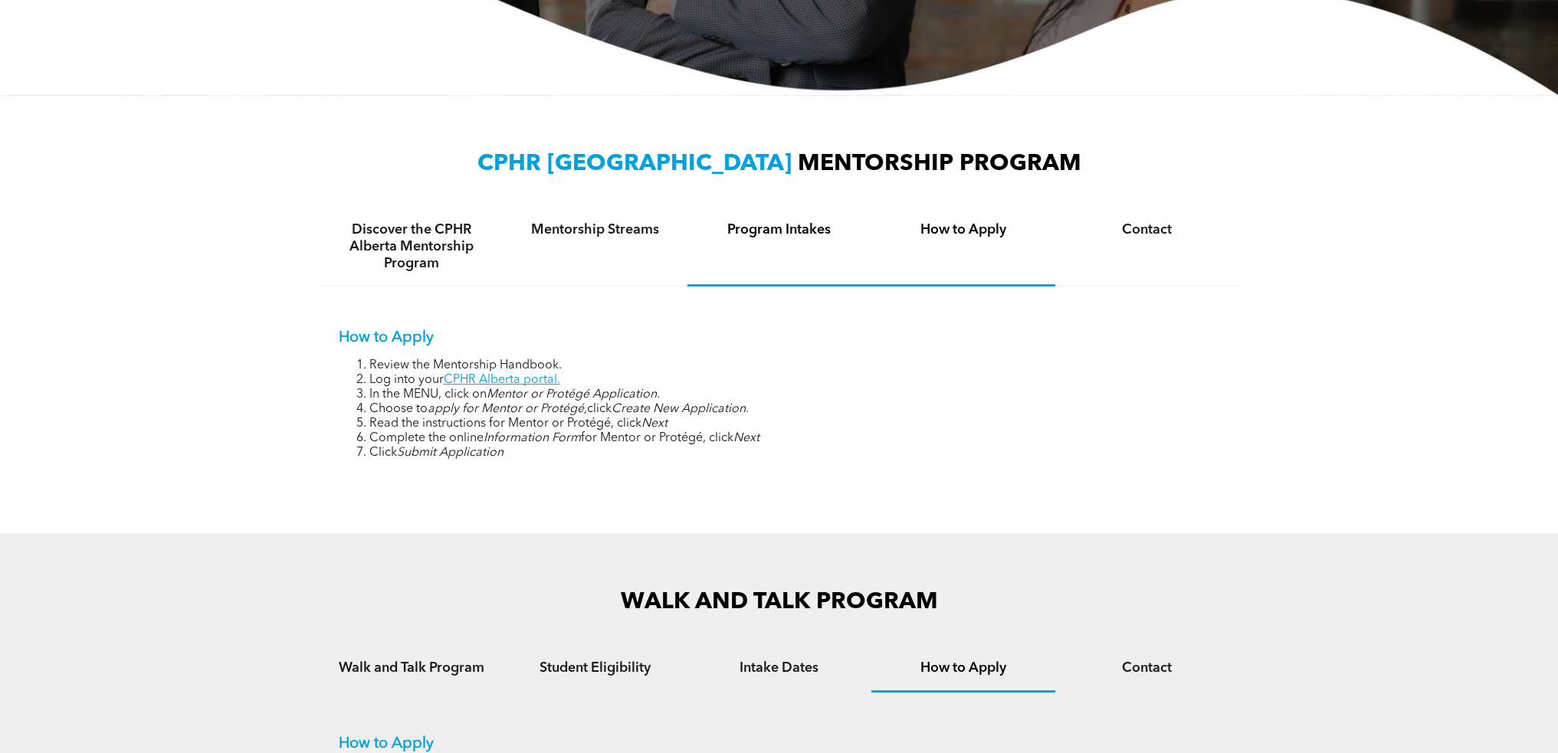
click at [797, 239] on div "Program Intakes" at bounding box center [779, 247] width 184 height 79
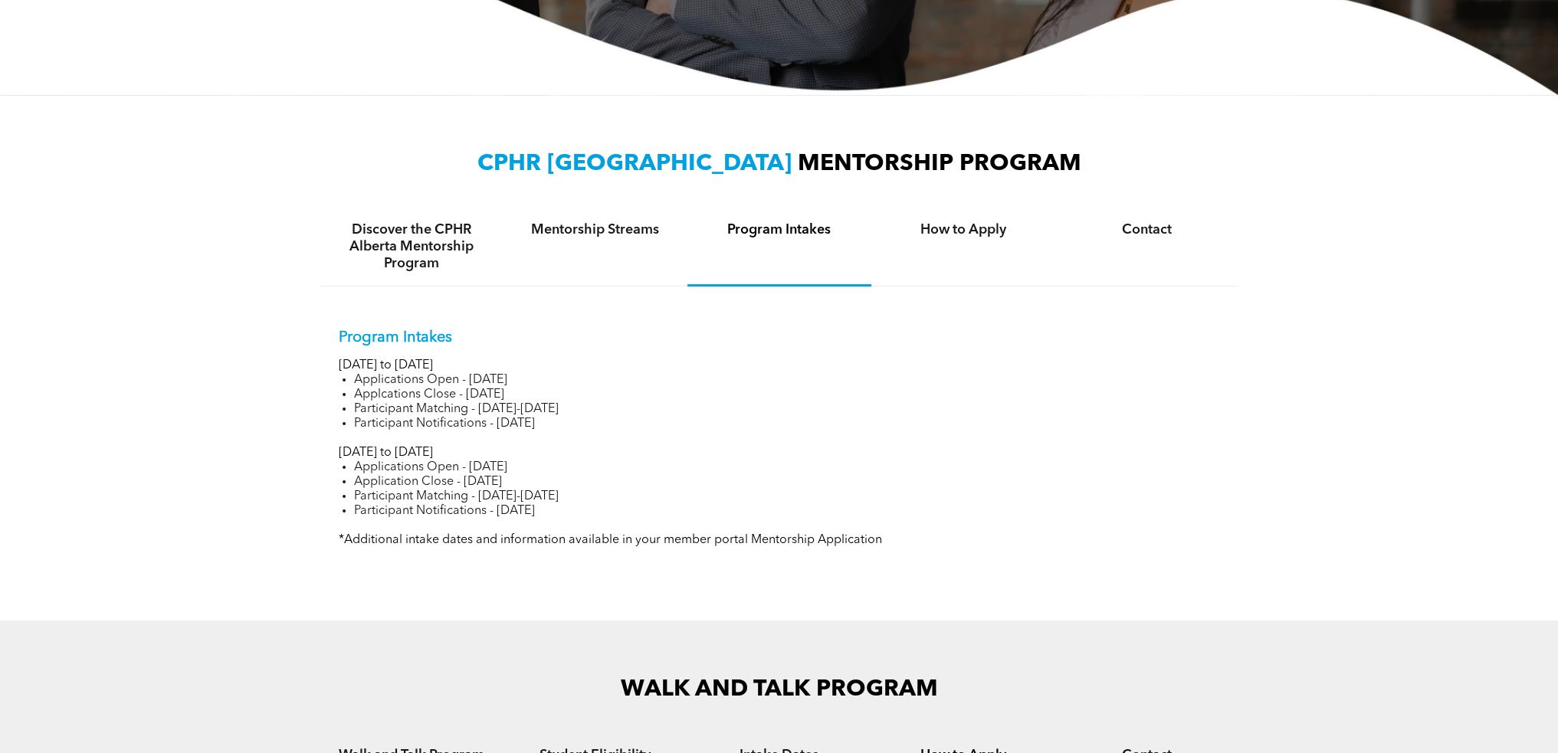
drag, startPoint x: 542, startPoint y: 513, endPoint x: 457, endPoint y: 520, distance: 85.3
click at [457, 520] on div "Program Intakes January to June 2025 Applications Open - November 14, 2024 Appl…" at bounding box center [779, 438] width 881 height 219
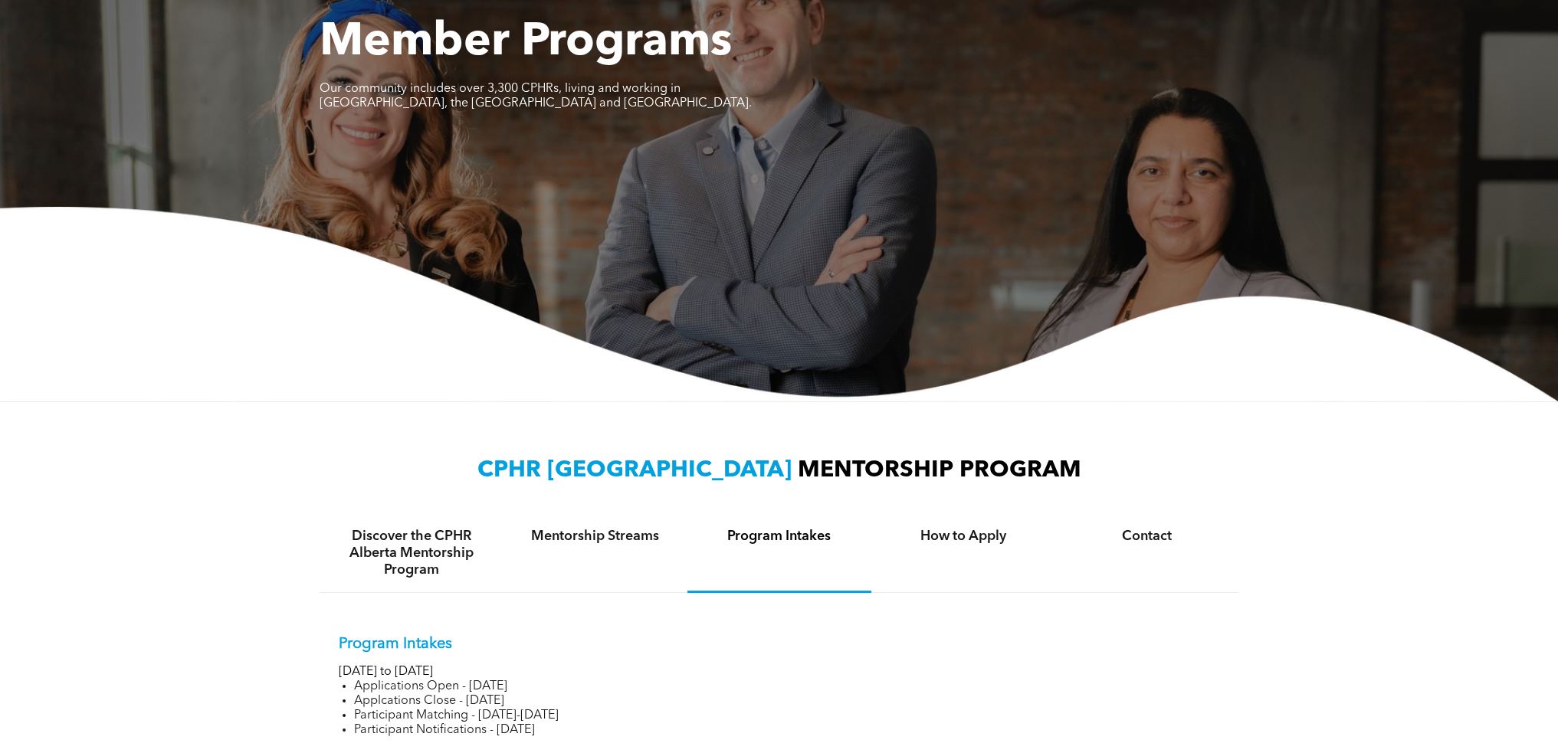
scroll to position [0, 0]
